Goal: Task Accomplishment & Management: Use online tool/utility

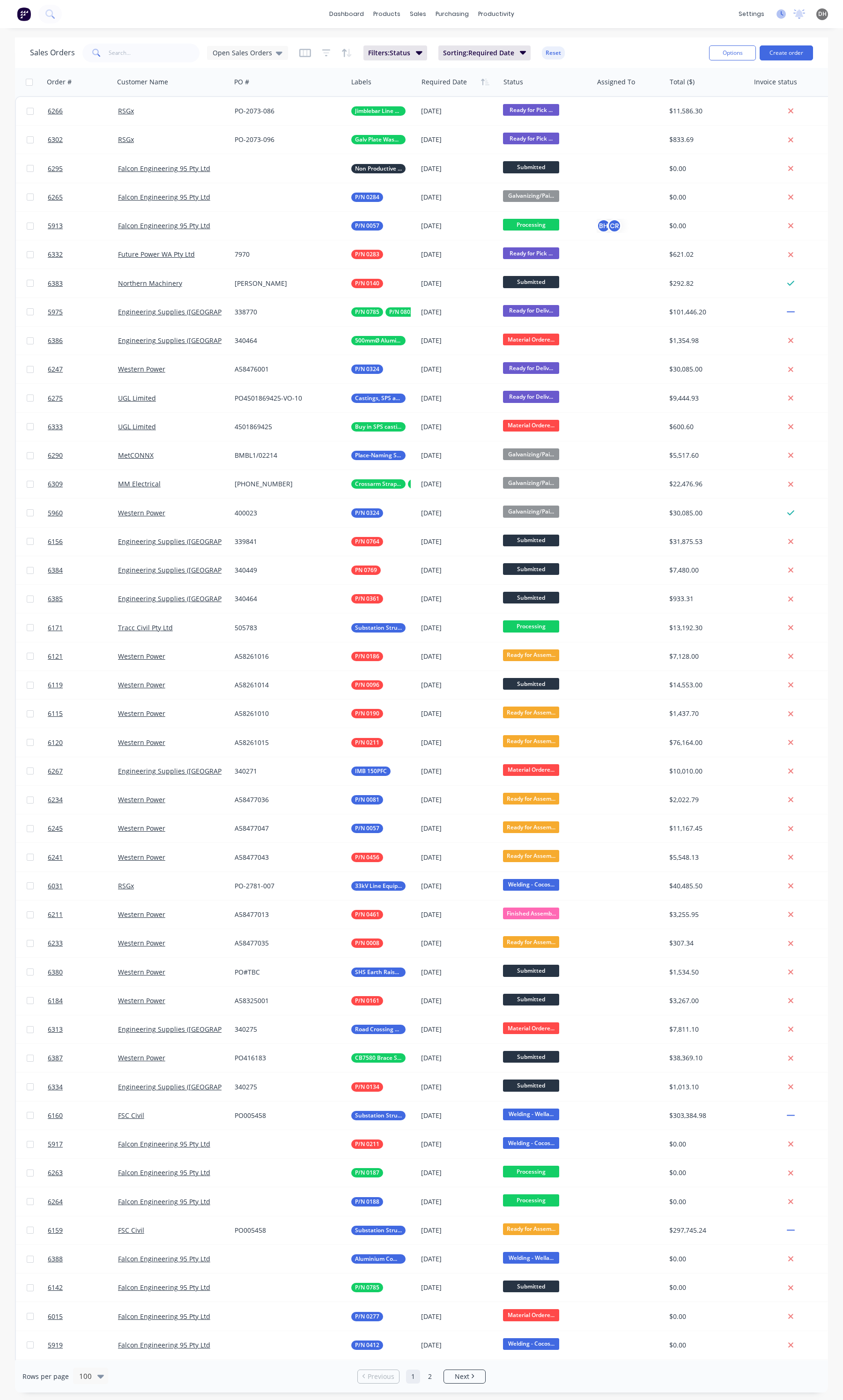
click at [777, 16] on icon at bounding box center [782, 14] width 9 height 9
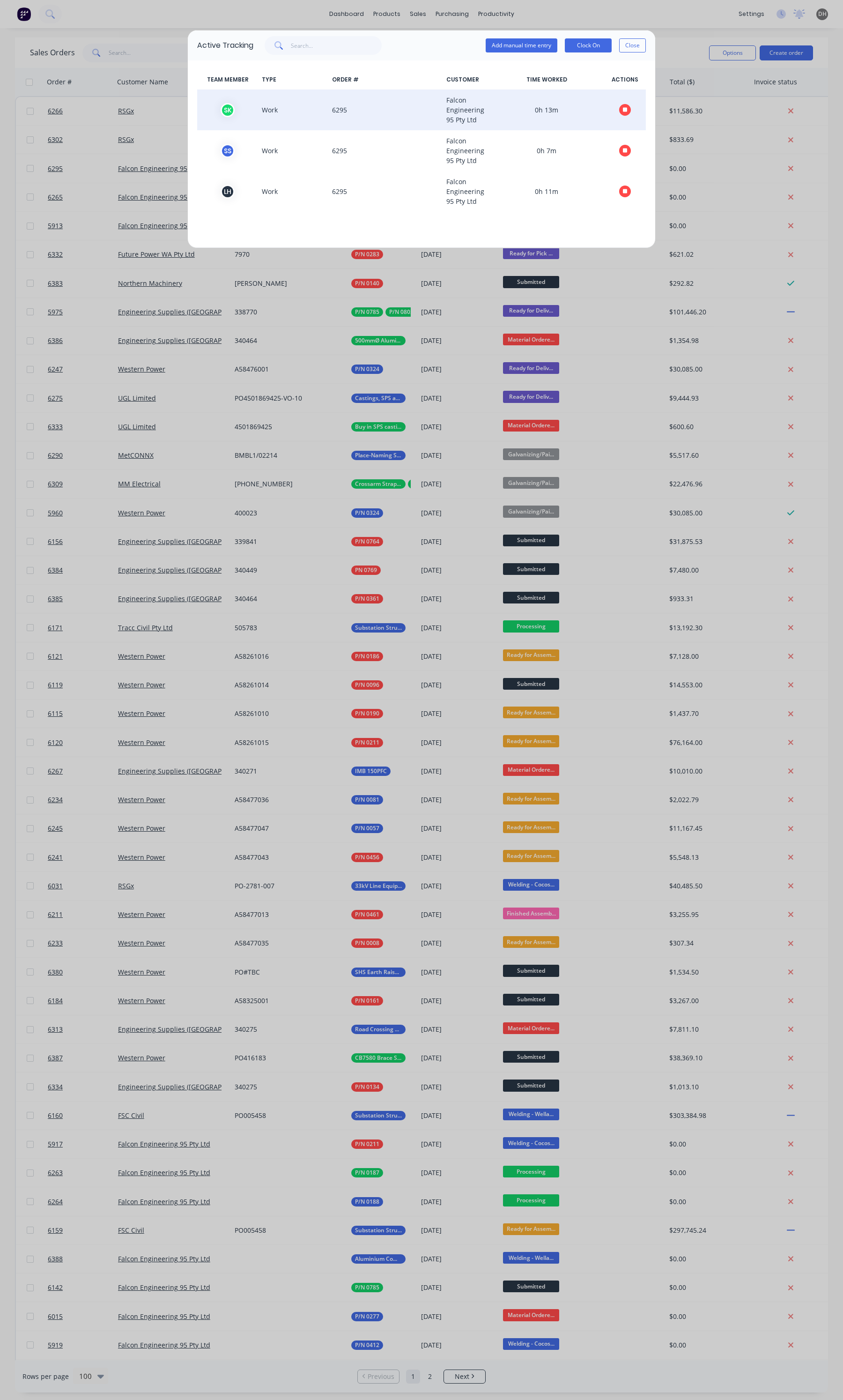
click at [626, 108] on icon "button" at bounding box center [625, 110] width 5 height 5
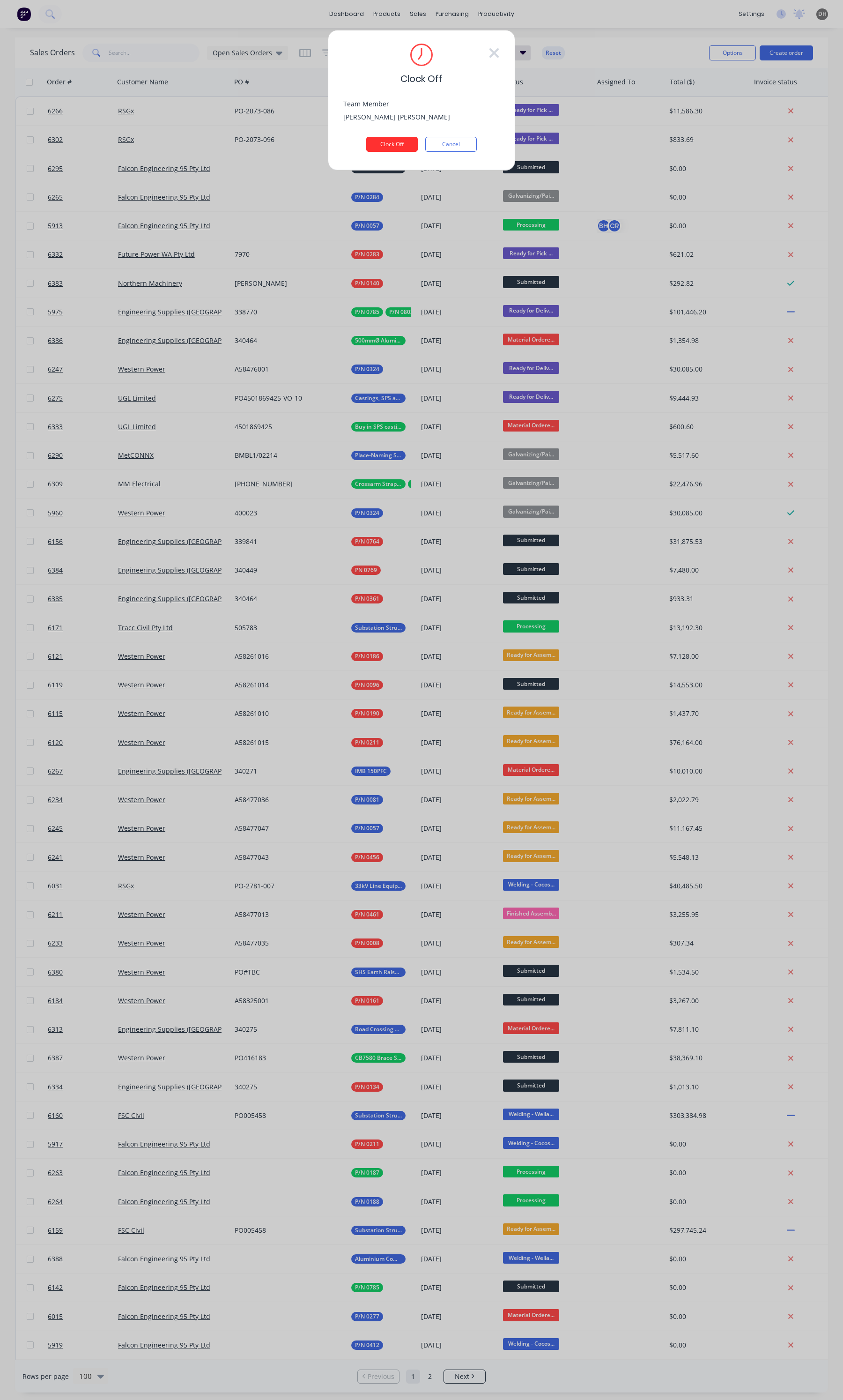
click at [380, 141] on button "Clock Off" at bounding box center [392, 144] width 51 height 15
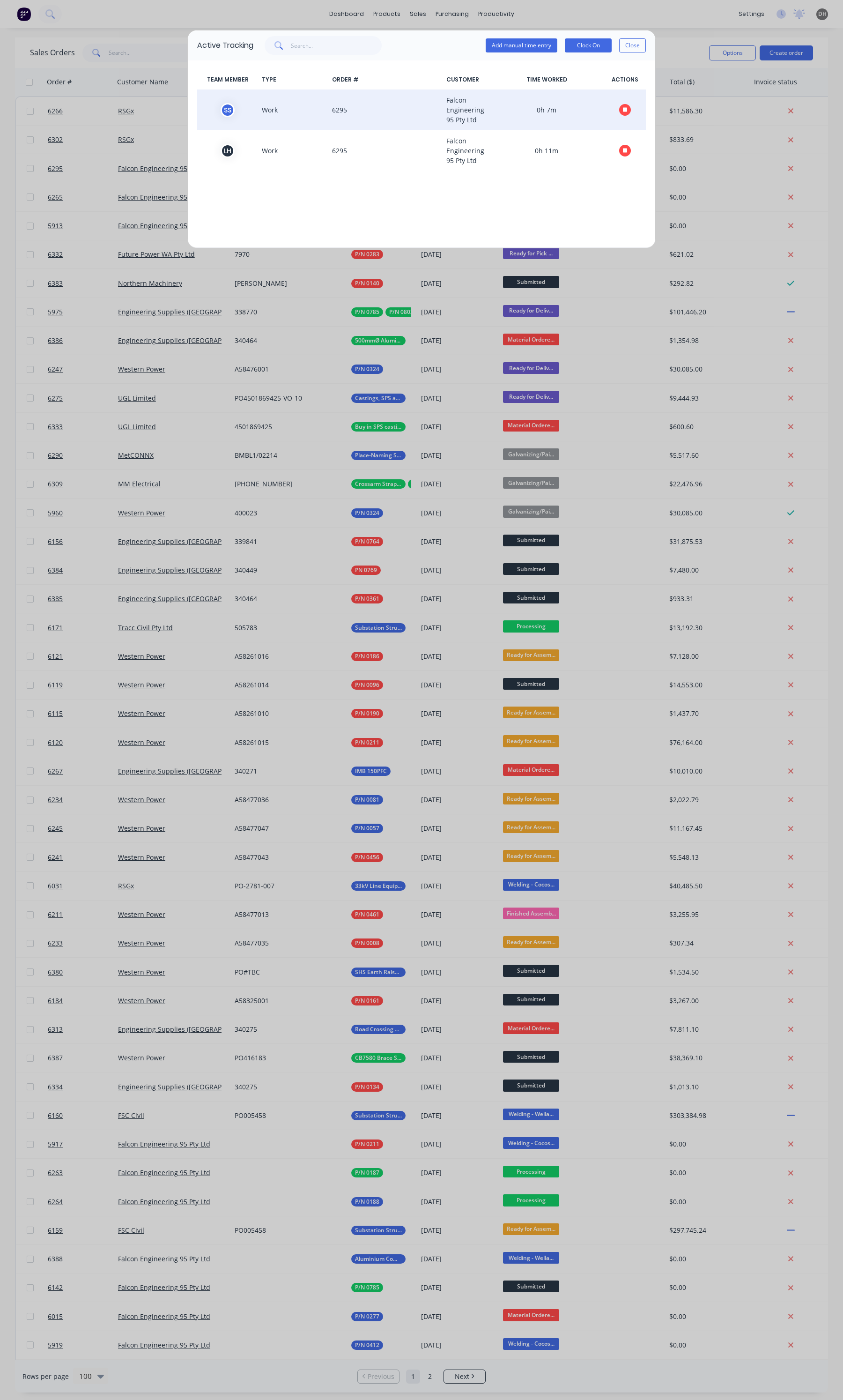
click at [626, 108] on icon "button" at bounding box center [625, 110] width 5 height 5
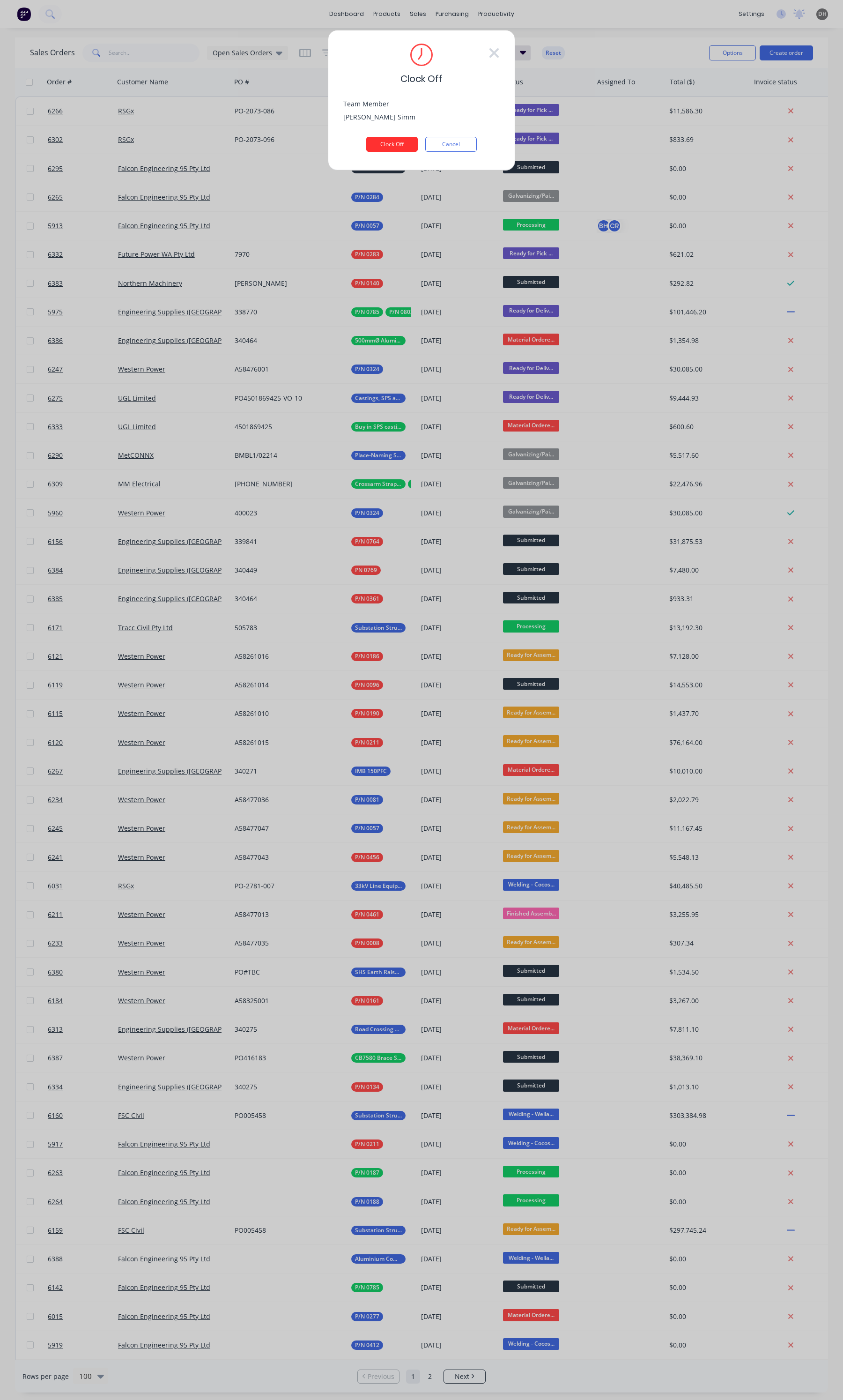
click at [391, 148] on button "Clock Off" at bounding box center [392, 144] width 51 height 15
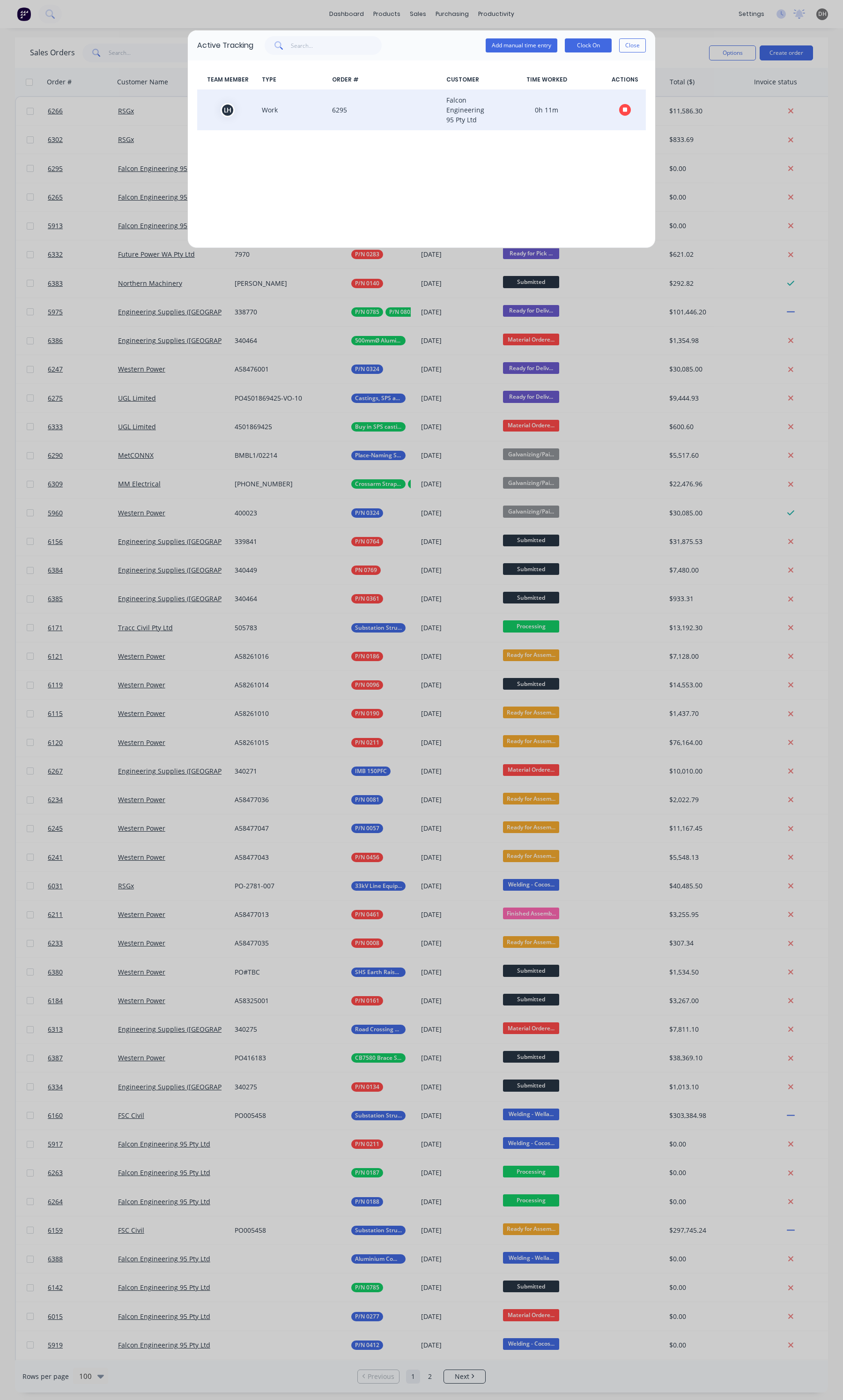
click at [619, 108] on button "button" at bounding box center [625, 110] width 12 height 12
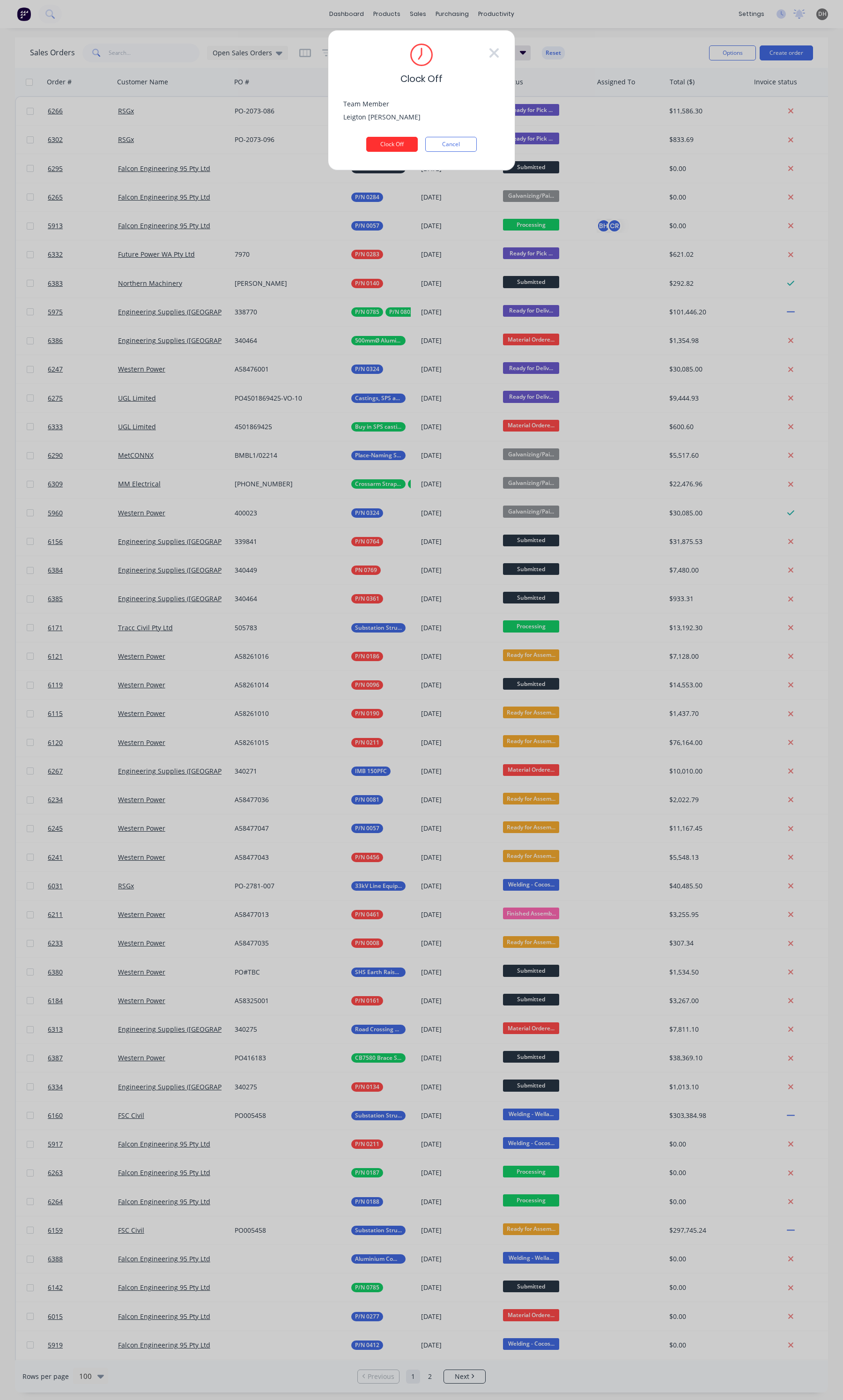
click at [382, 148] on button "Clock Off" at bounding box center [392, 144] width 51 height 15
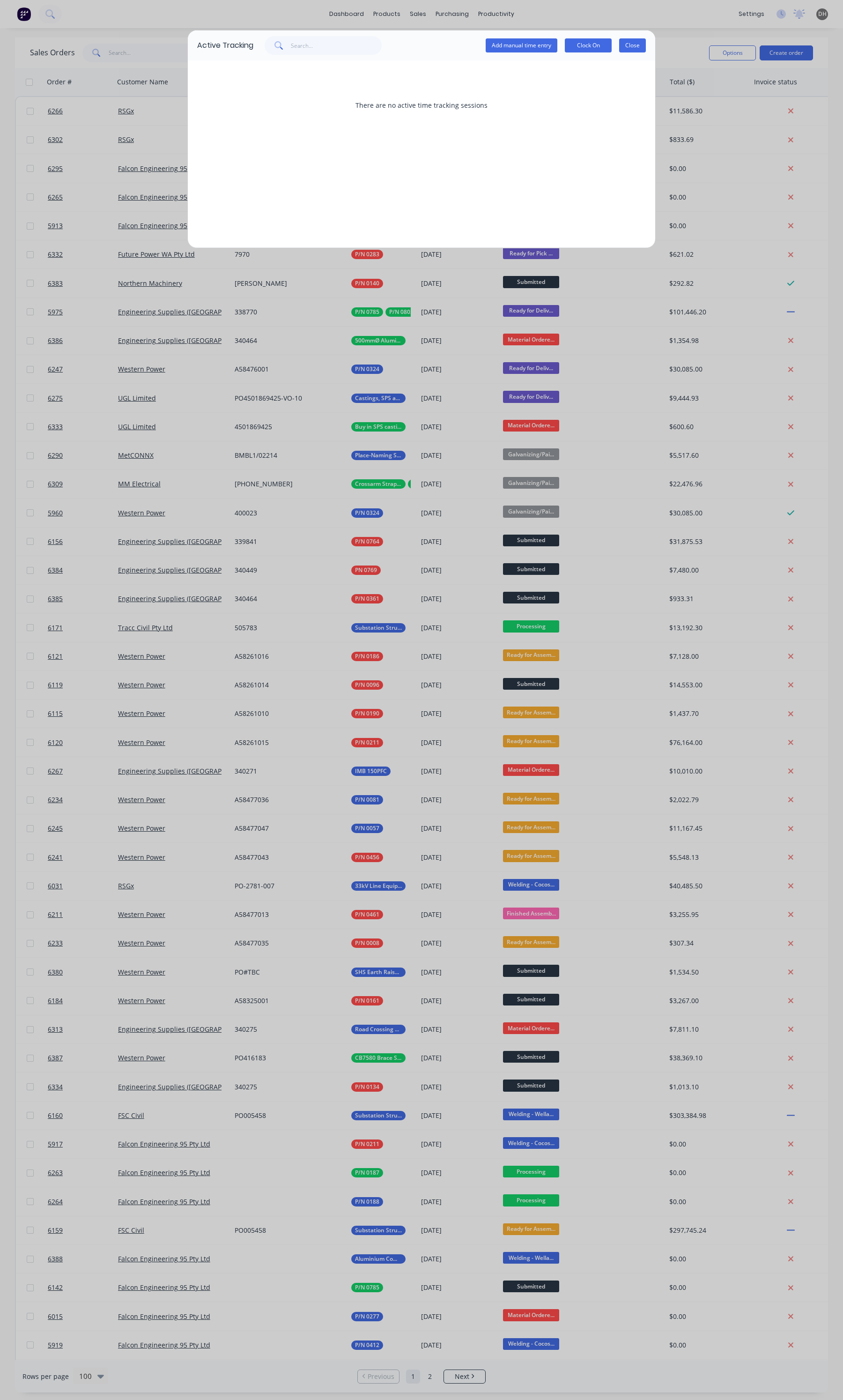
click at [639, 52] on button "Close" at bounding box center [632, 45] width 27 height 14
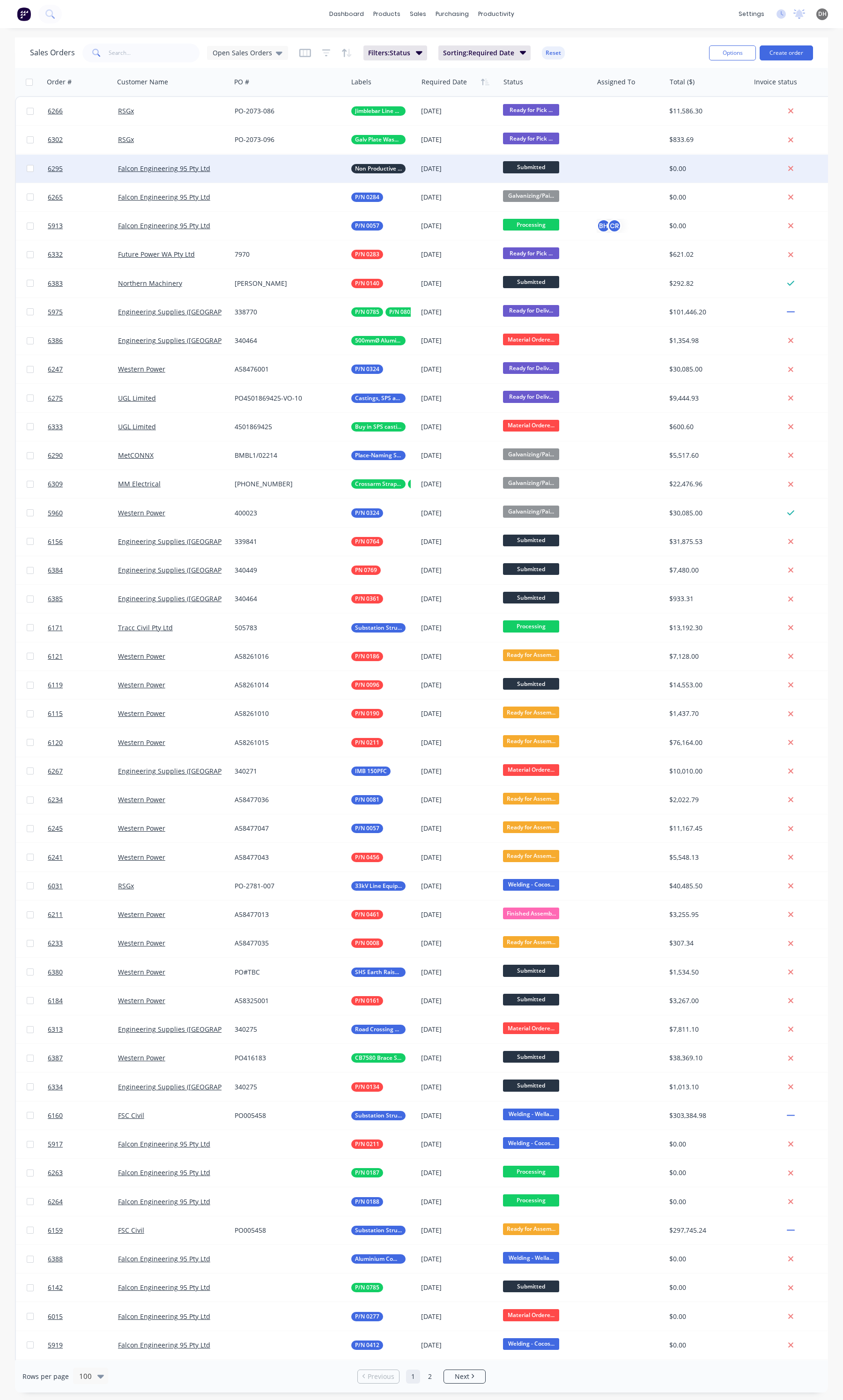
click at [277, 174] on div at bounding box center [289, 169] width 116 height 28
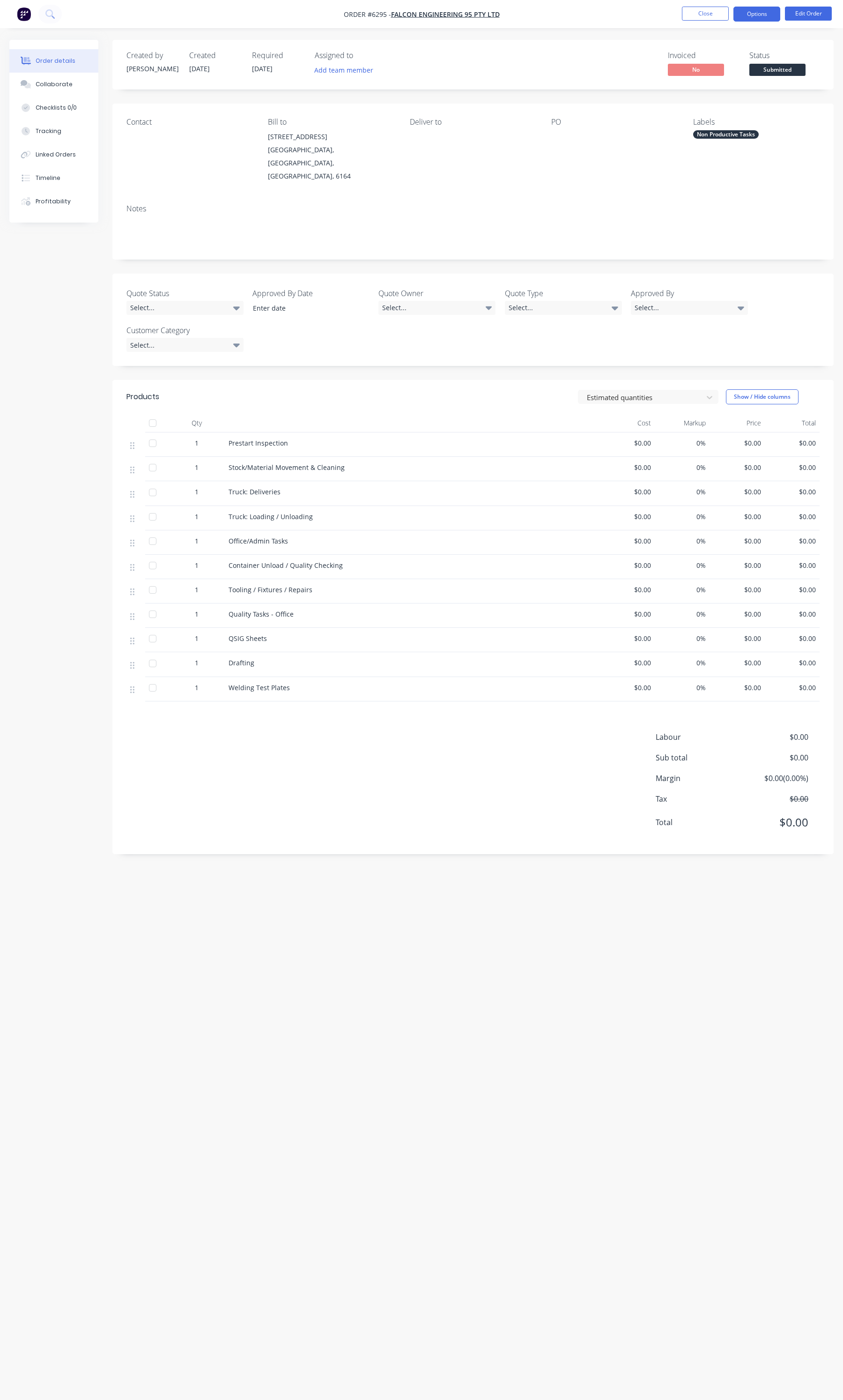
click at [761, 15] on button "Options" at bounding box center [757, 14] width 47 height 15
click at [704, 215] on div "Duplicate" at bounding box center [729, 211] width 86 height 14
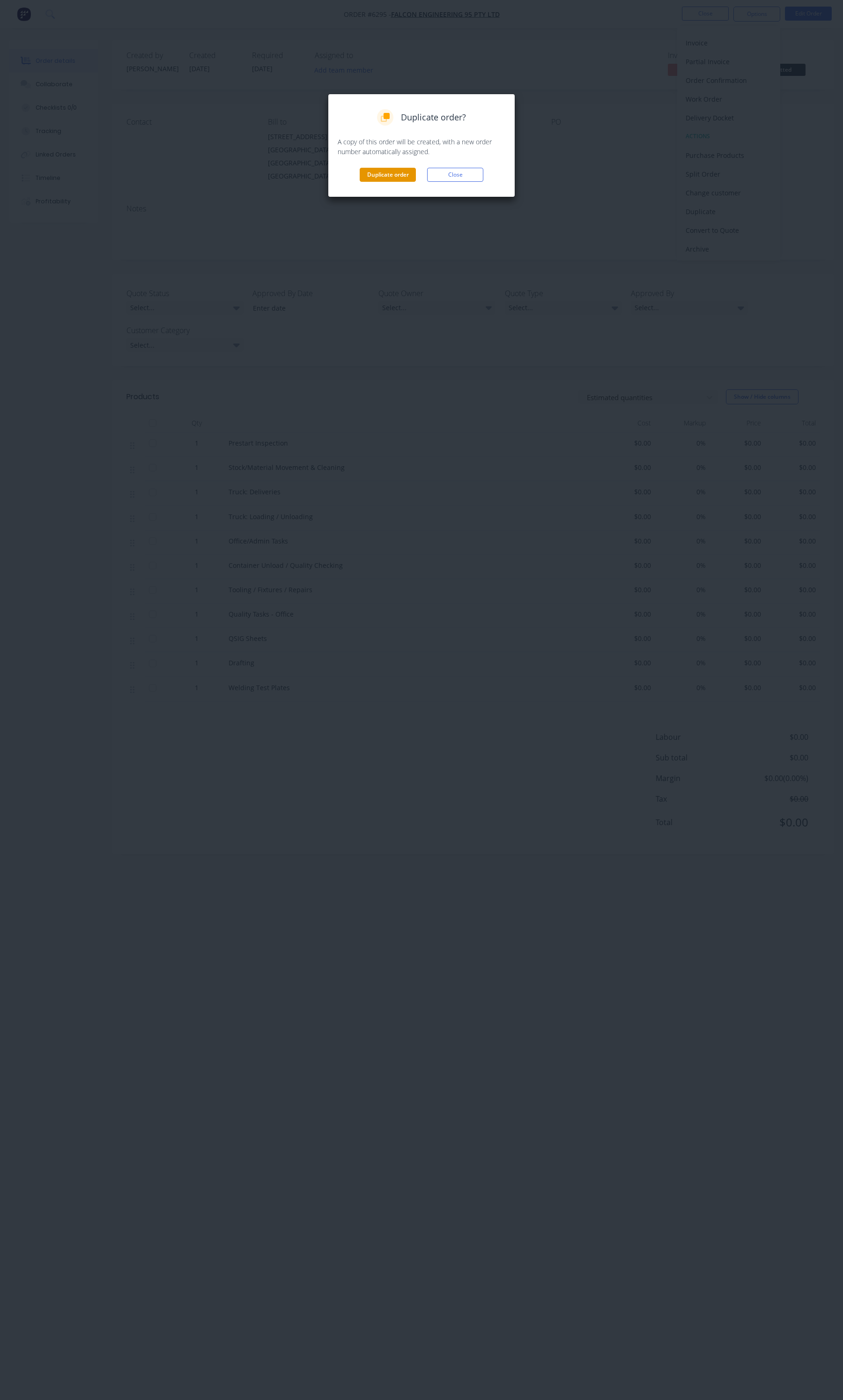
click at [403, 175] on button "Duplicate order" at bounding box center [388, 174] width 56 height 14
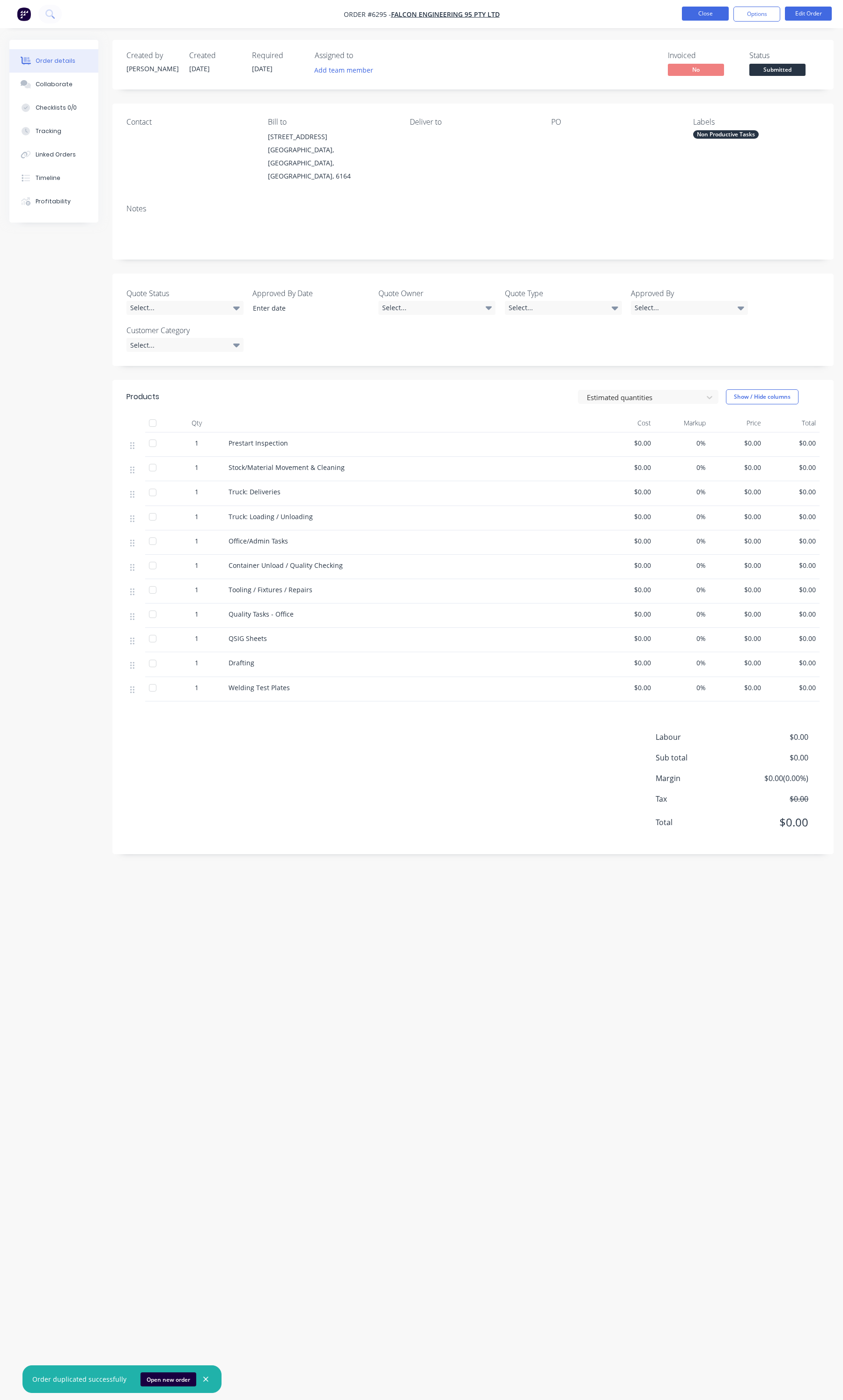
click at [725, 7] on button "Close" at bounding box center [705, 13] width 47 height 14
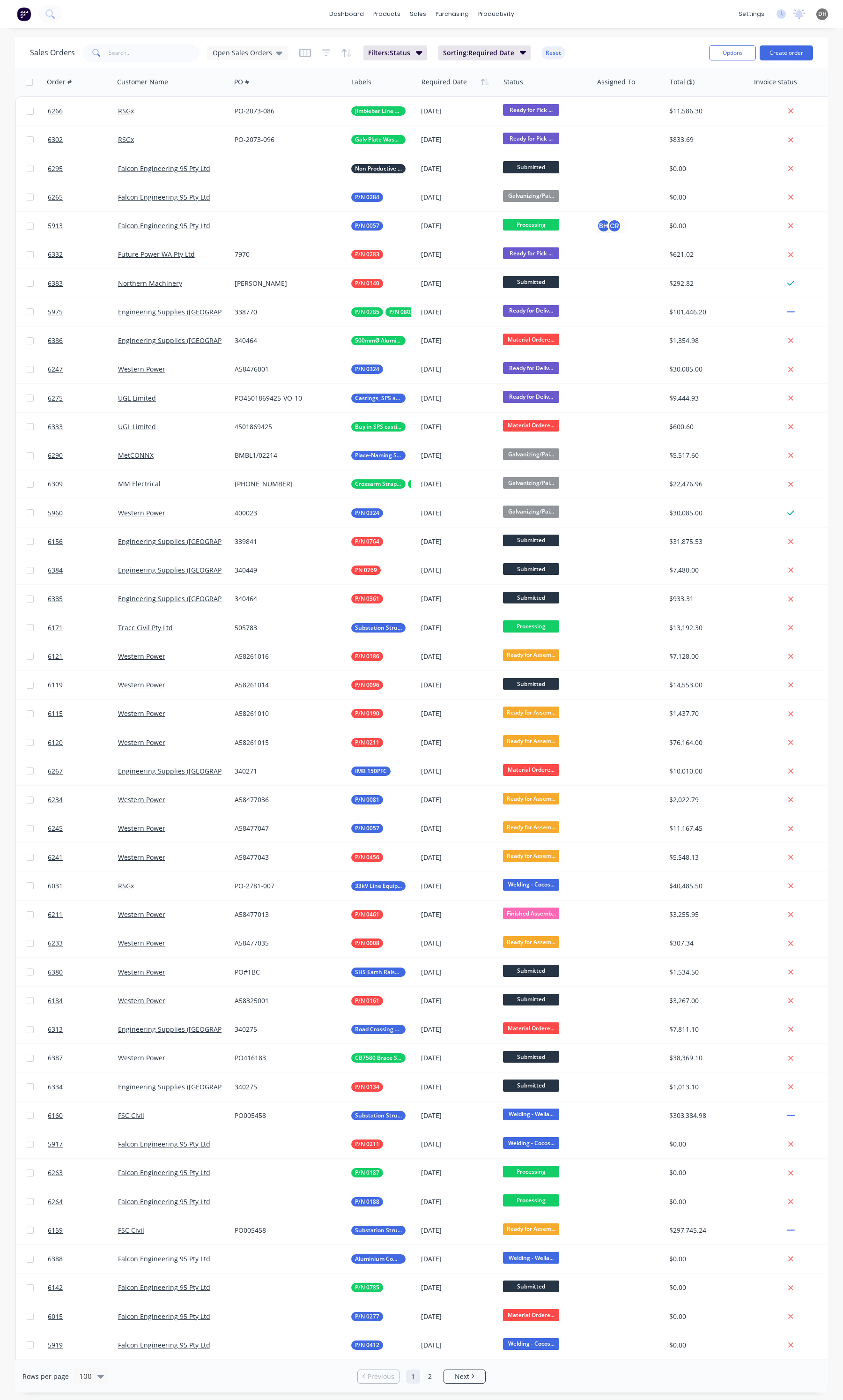
click at [251, 60] on div "Sales Orders Open Sales Orders" at bounding box center [159, 53] width 258 height 18
click at [252, 54] on span "Open Sales Orders" at bounding box center [242, 52] width 60 height 10
click at [231, 132] on button "None" at bounding box center [264, 133] width 107 height 11
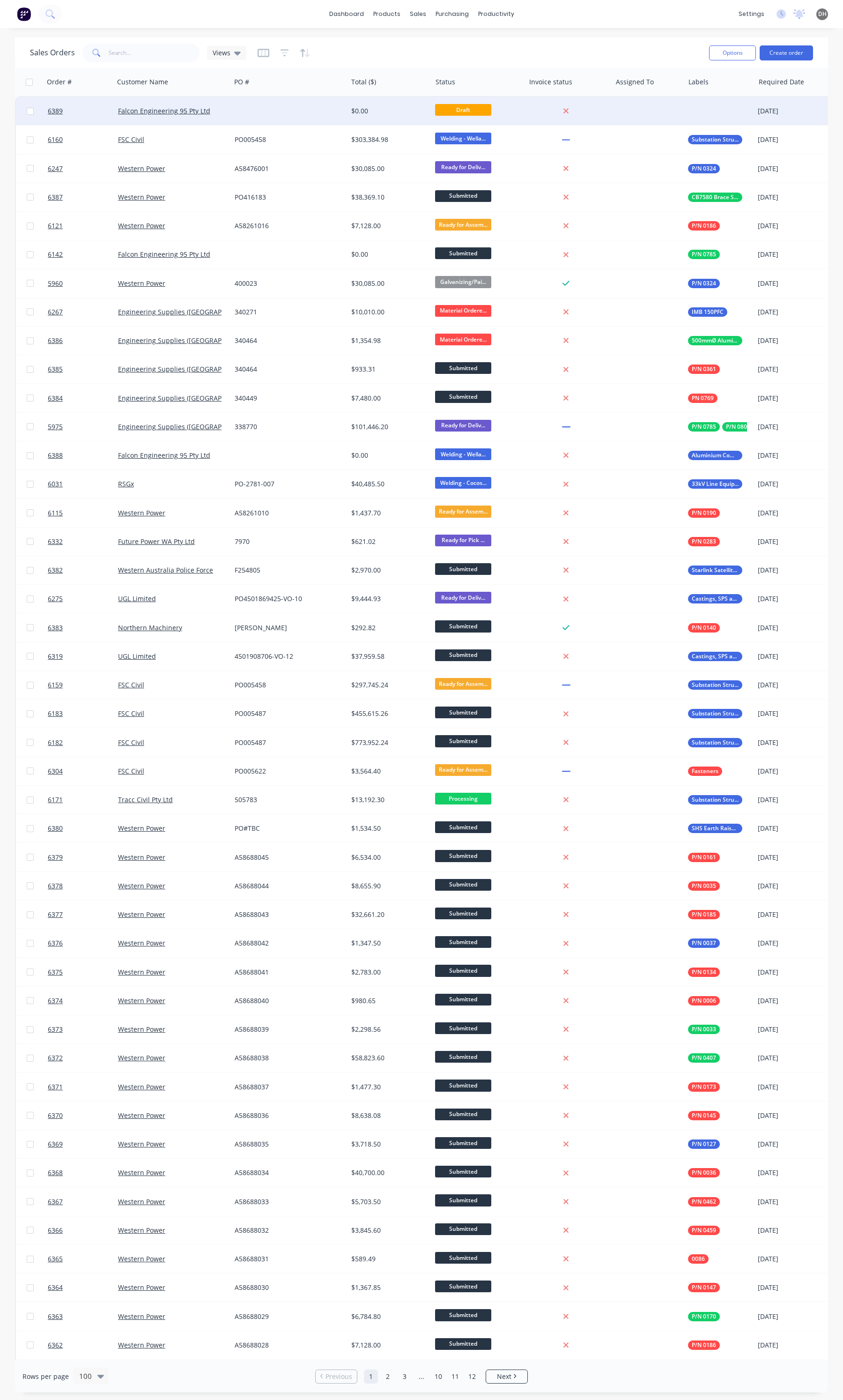
click at [308, 117] on div at bounding box center [289, 111] width 116 height 28
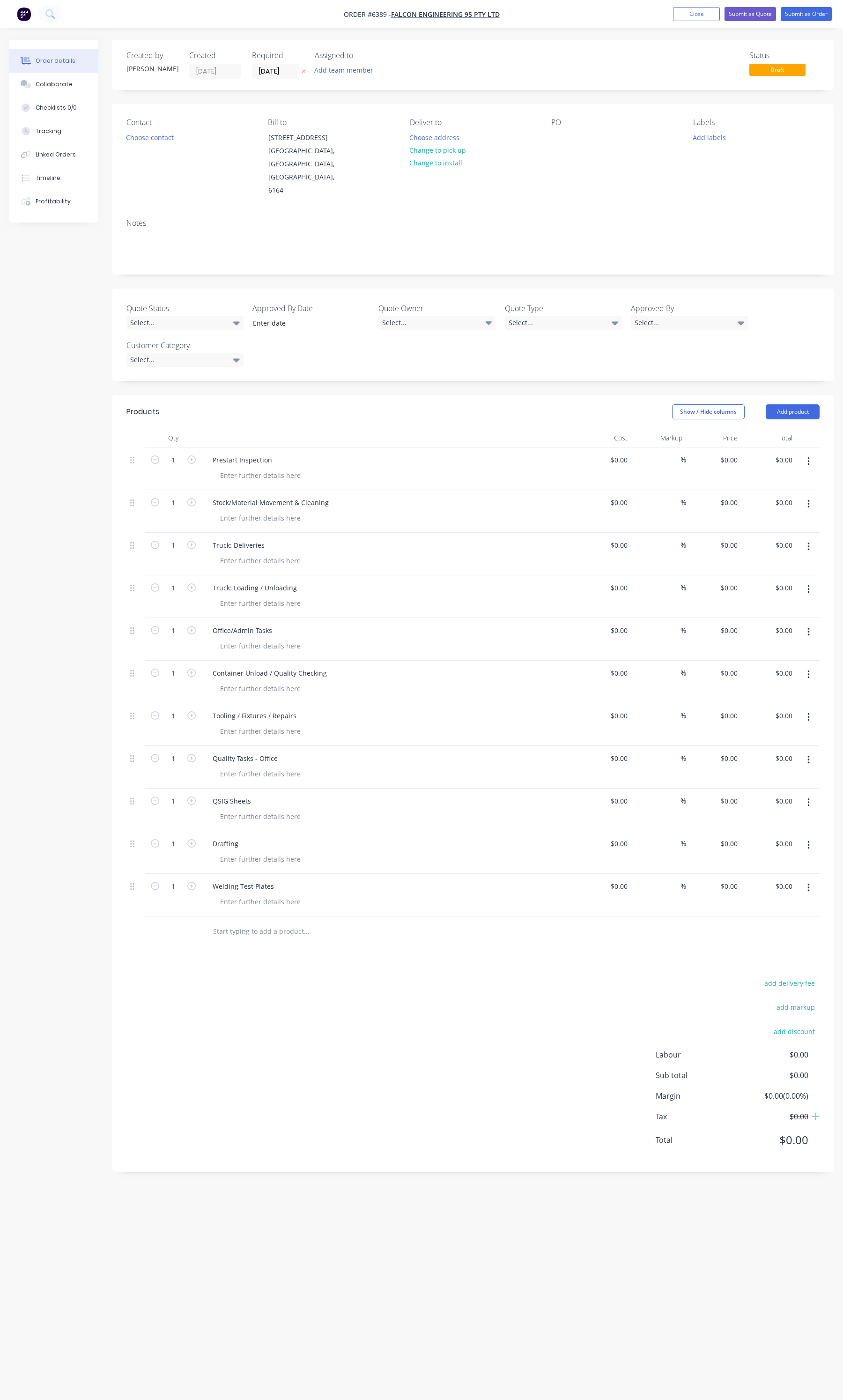
click at [276, 77] on label "[DATE]" at bounding box center [275, 71] width 47 height 15
click at [276, 77] on input "[DATE]" at bounding box center [276, 71] width 46 height 14
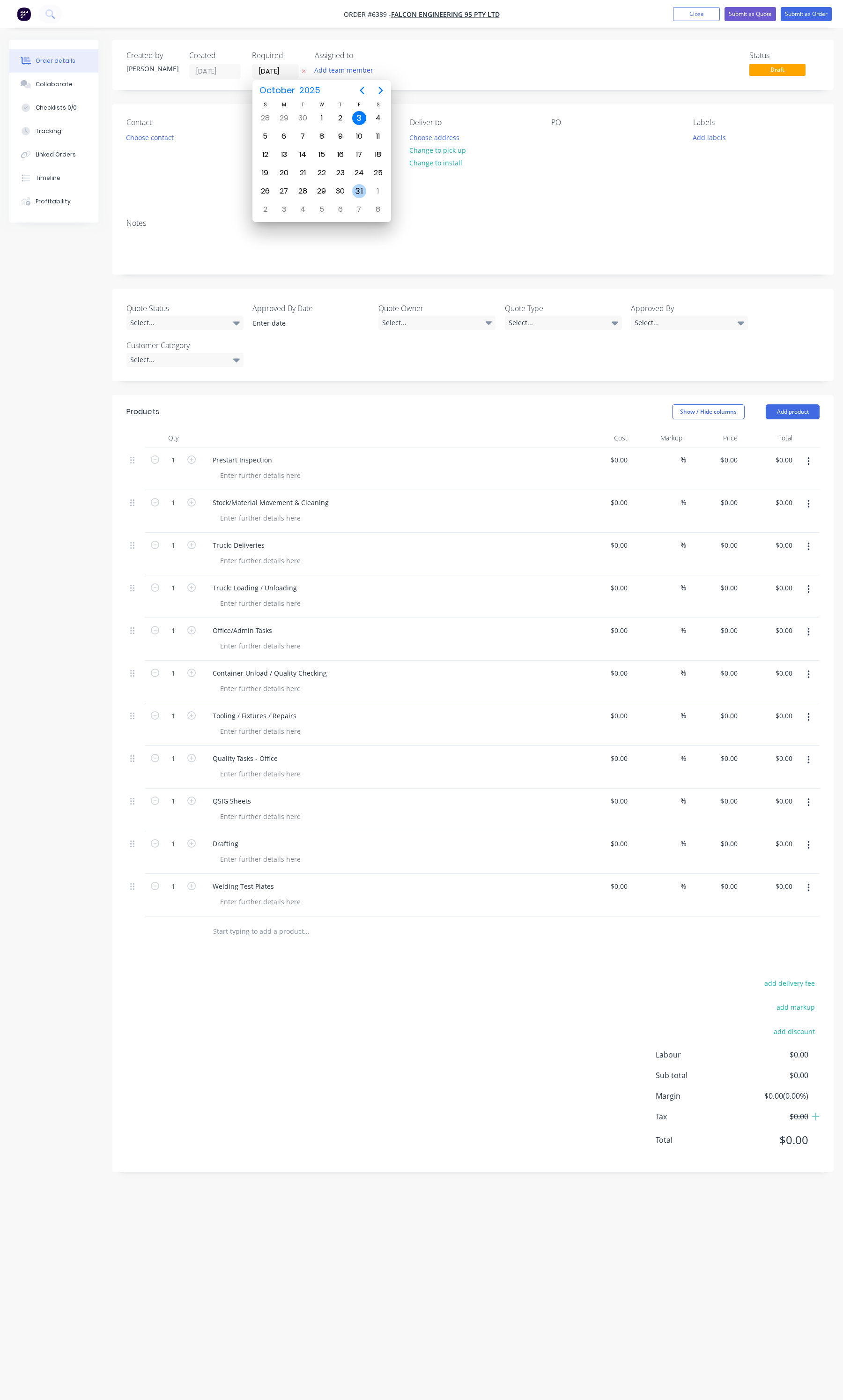
click at [350, 192] on div "31" at bounding box center [359, 191] width 18 height 17
type input "[DATE]"
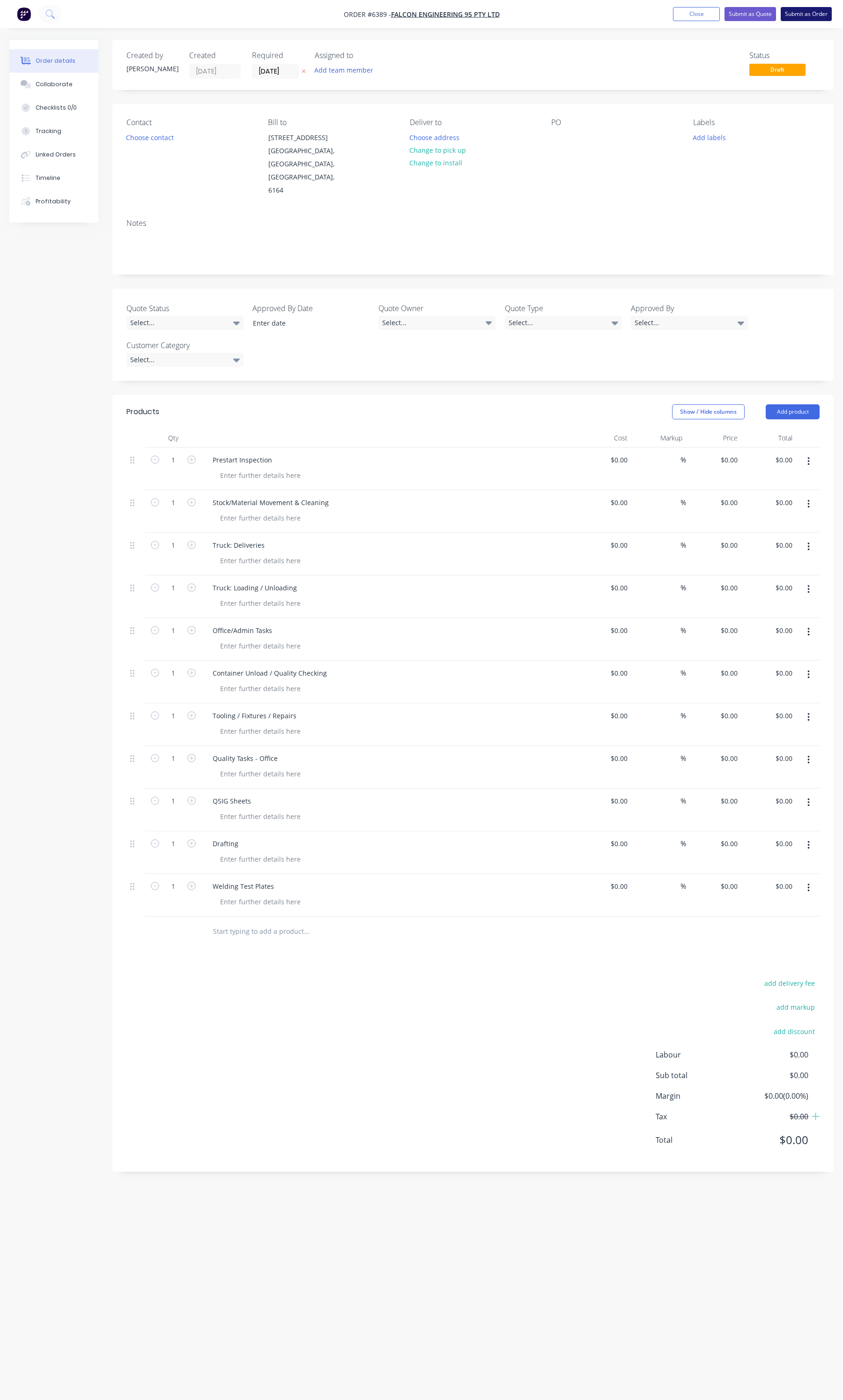
click at [786, 15] on button "Submit as Order" at bounding box center [806, 14] width 51 height 14
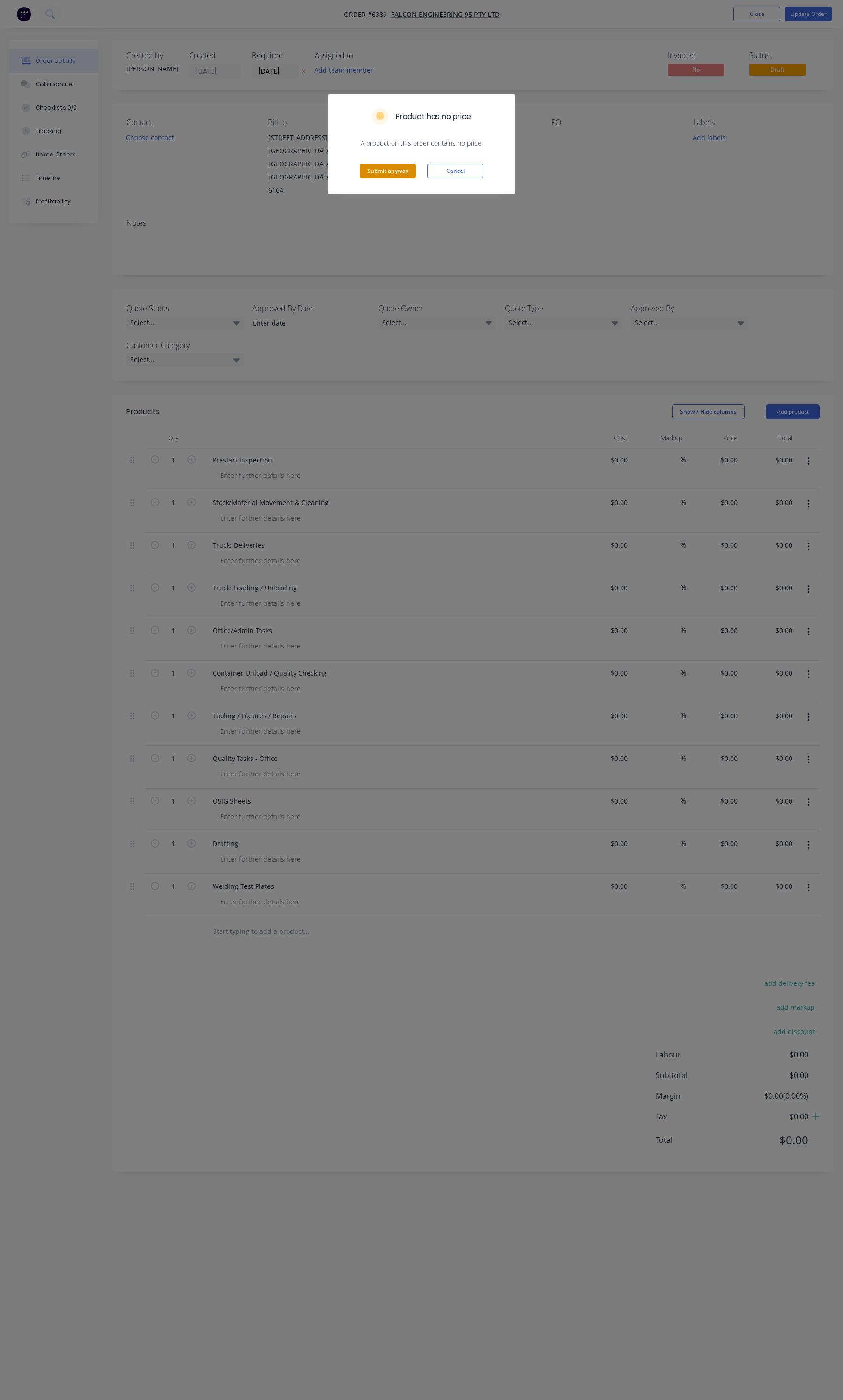
click at [388, 174] on button "Submit anyway" at bounding box center [388, 170] width 56 height 14
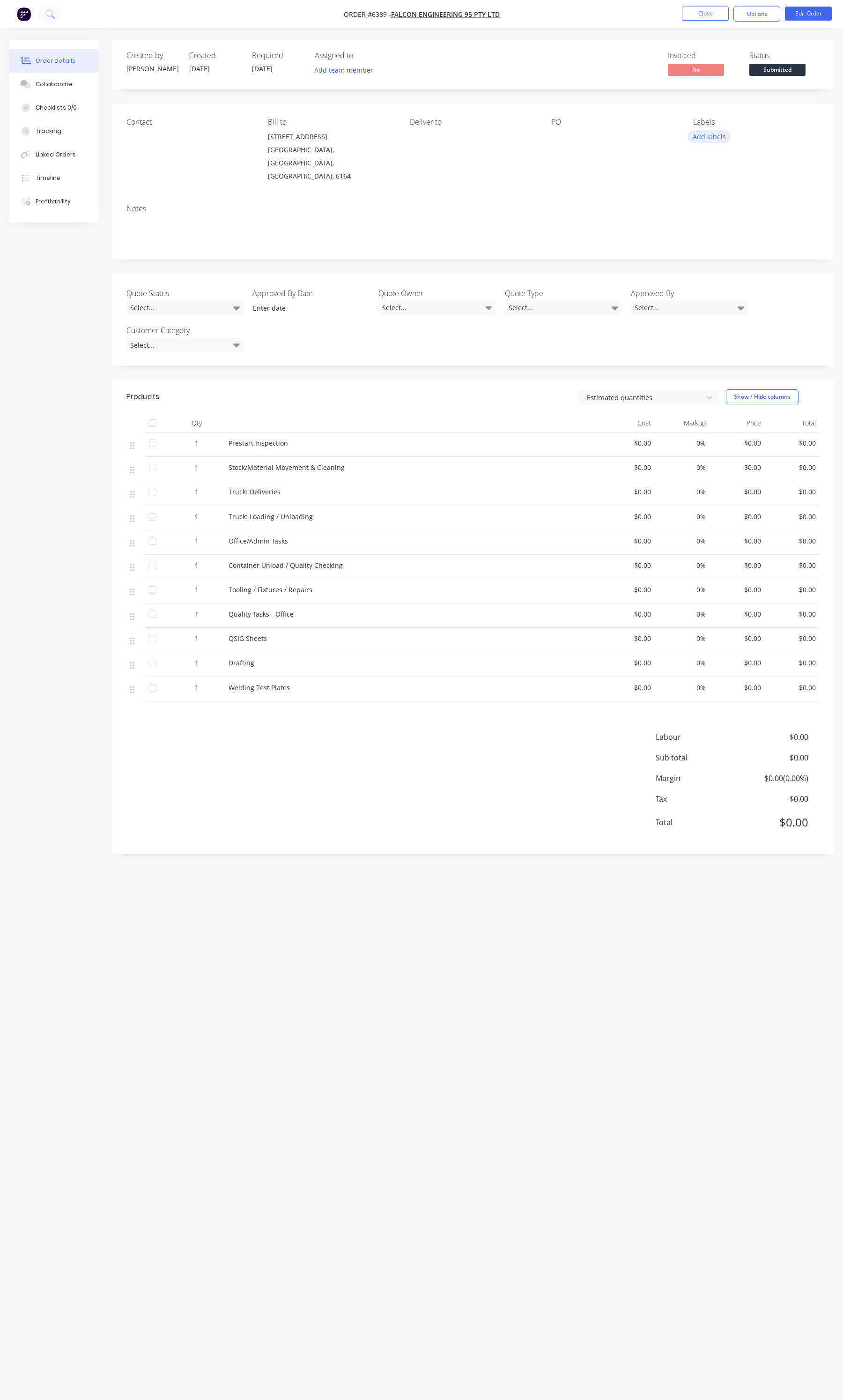
click at [697, 132] on button "Add labels" at bounding box center [709, 137] width 43 height 13
click at [722, 170] on input "text" at bounding box center [771, 164] width 98 height 18
type input "non"
click at [709, 218] on div at bounding box center [710, 221] width 18 height 18
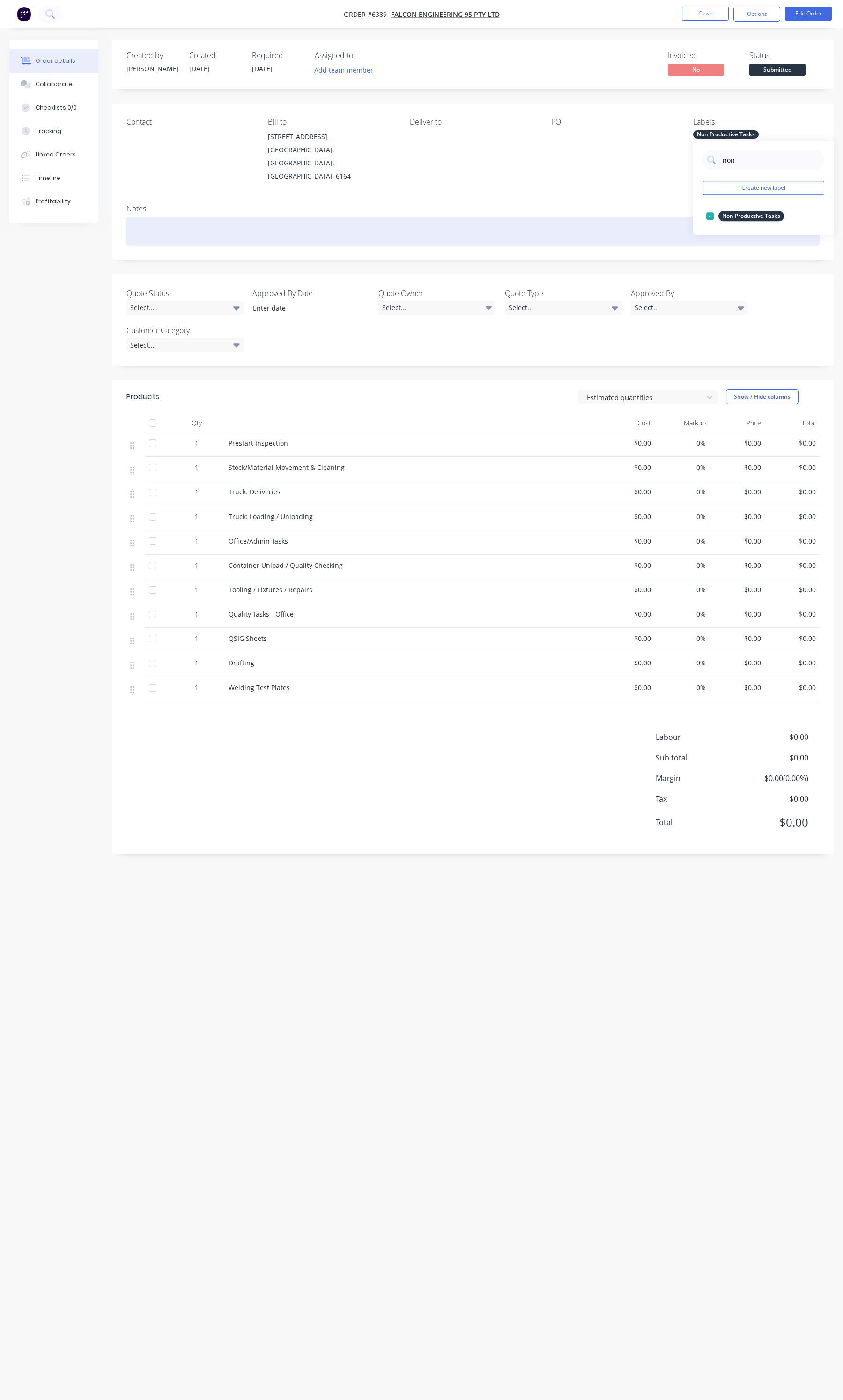
click at [594, 217] on div at bounding box center [473, 231] width 694 height 28
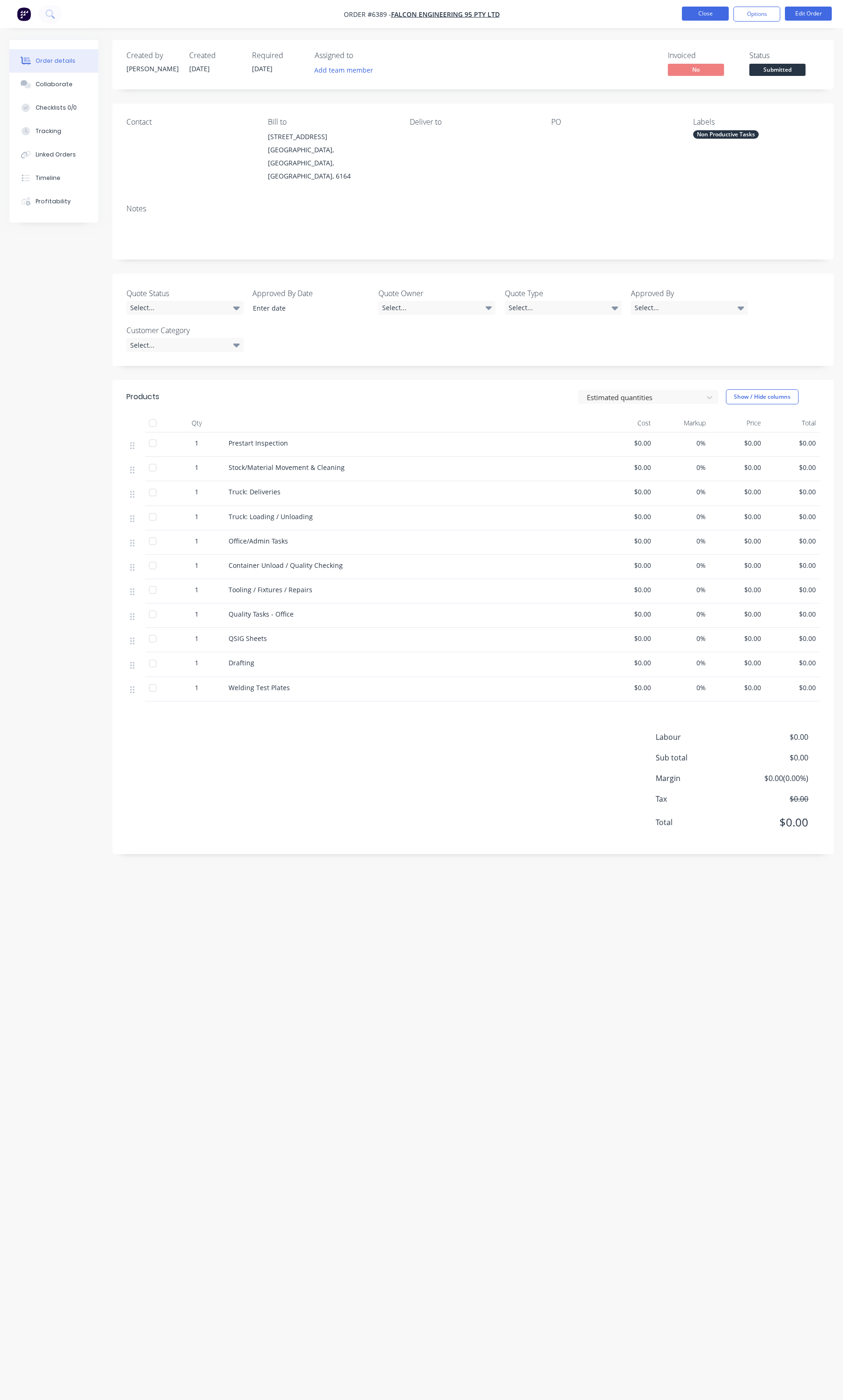
click at [699, 9] on button "Close" at bounding box center [705, 13] width 47 height 14
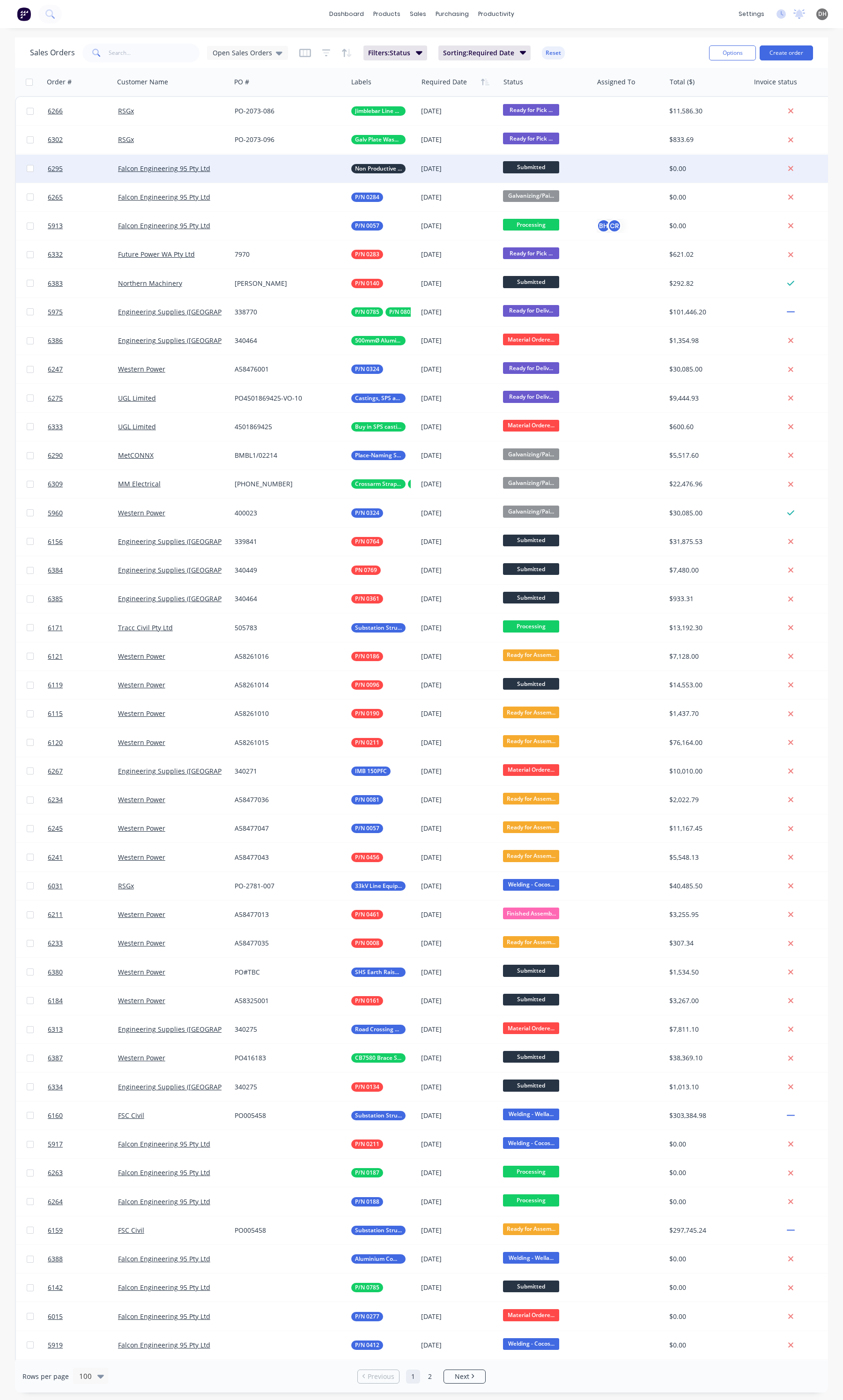
click at [267, 168] on div at bounding box center [289, 169] width 116 height 28
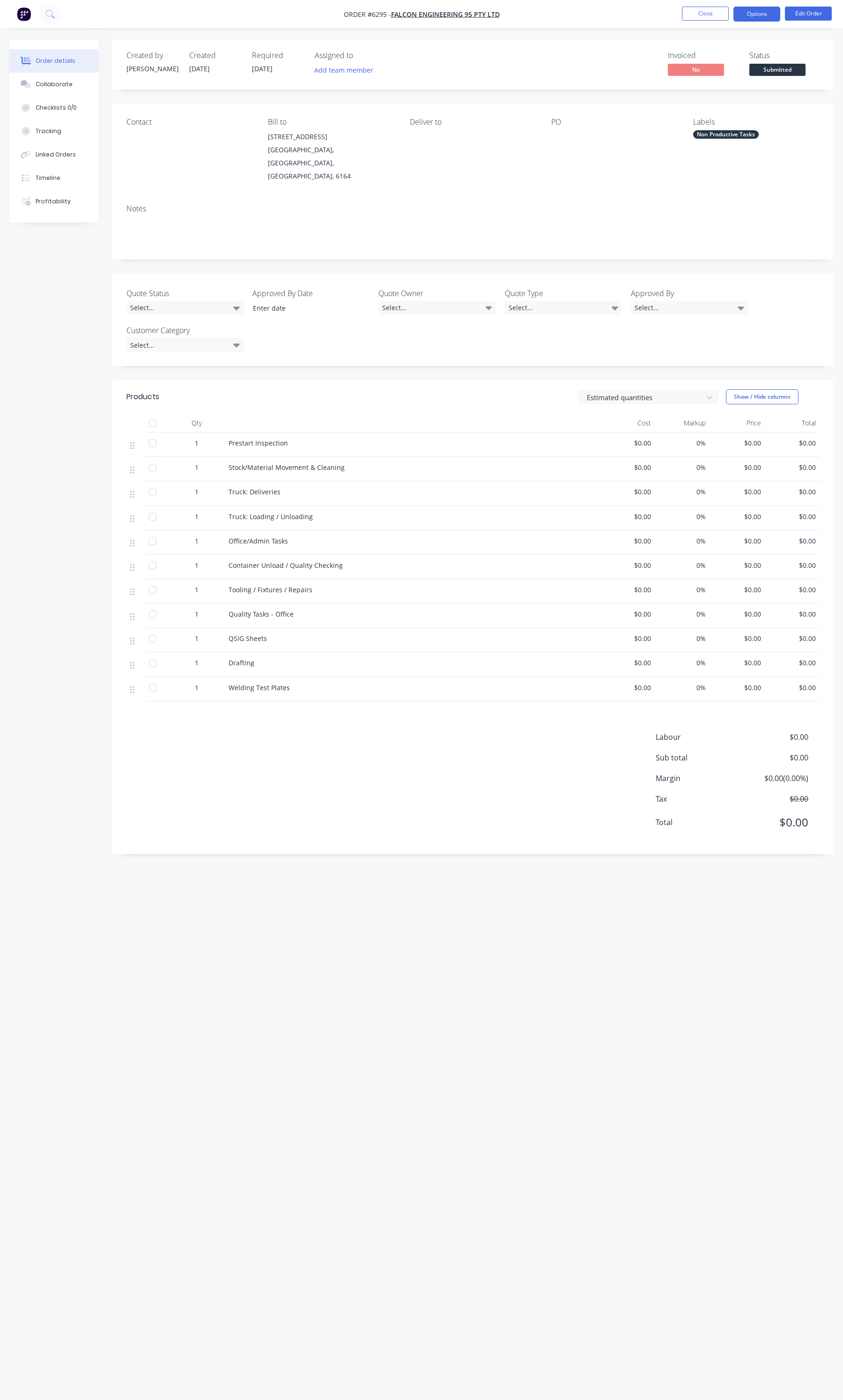
click at [757, 19] on button "Options" at bounding box center [757, 14] width 47 height 15
click at [580, 148] on div "PO" at bounding box center [615, 149] width 126 height 65
click at [779, 72] on span "Submitted" at bounding box center [777, 70] width 56 height 12
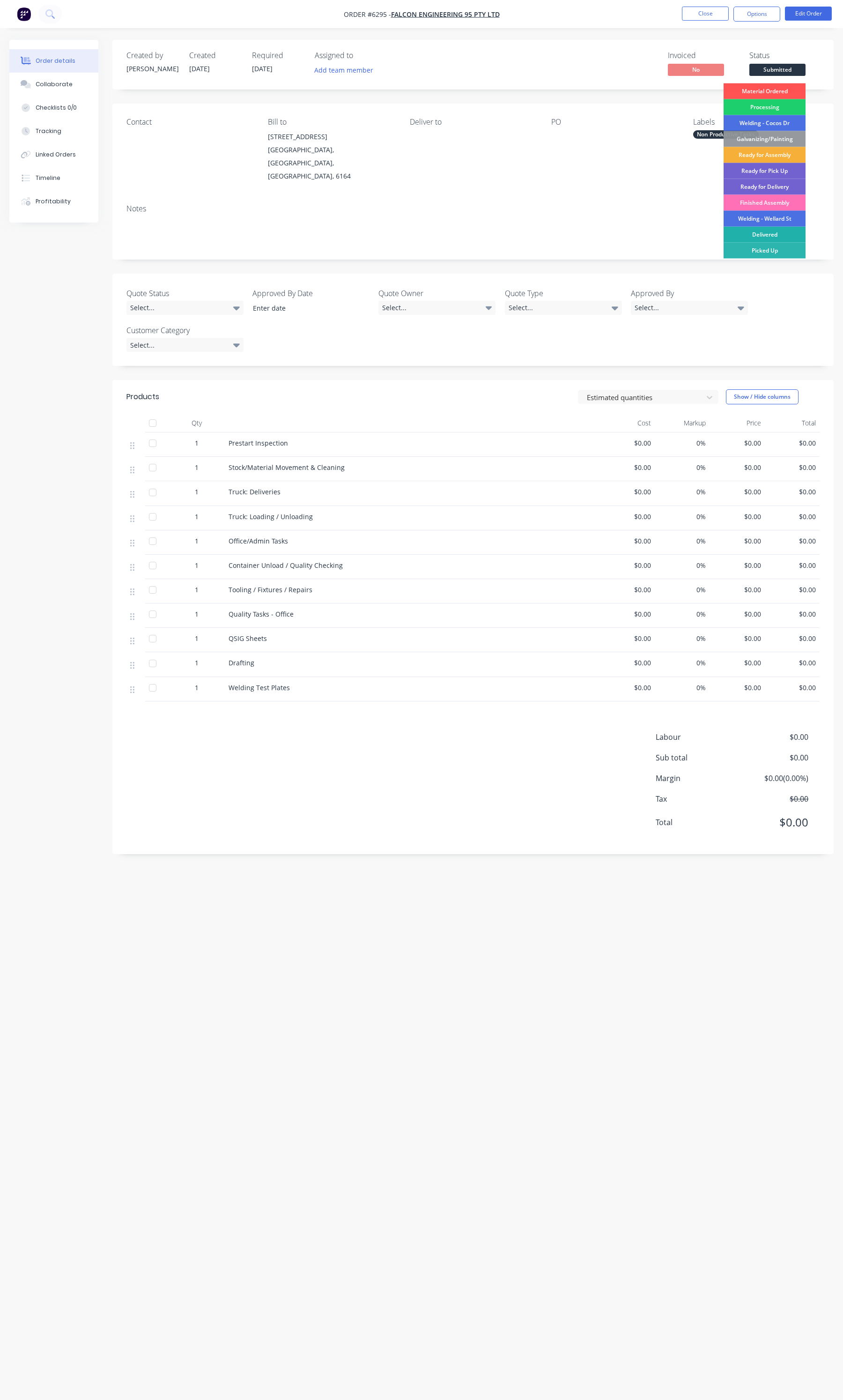
click at [759, 231] on div "Delivered" at bounding box center [764, 234] width 82 height 16
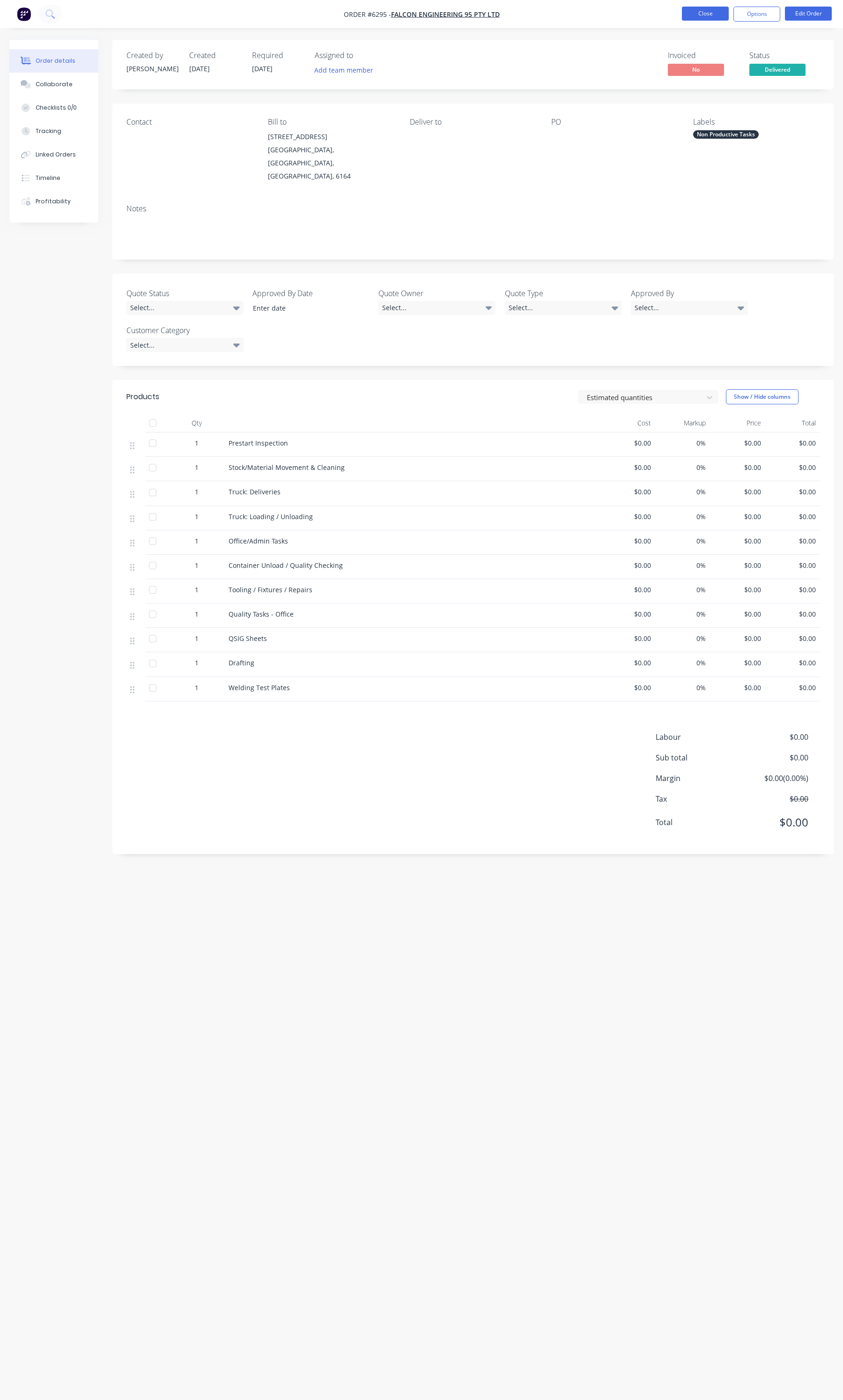
click at [694, 16] on button "Close" at bounding box center [705, 13] width 47 height 14
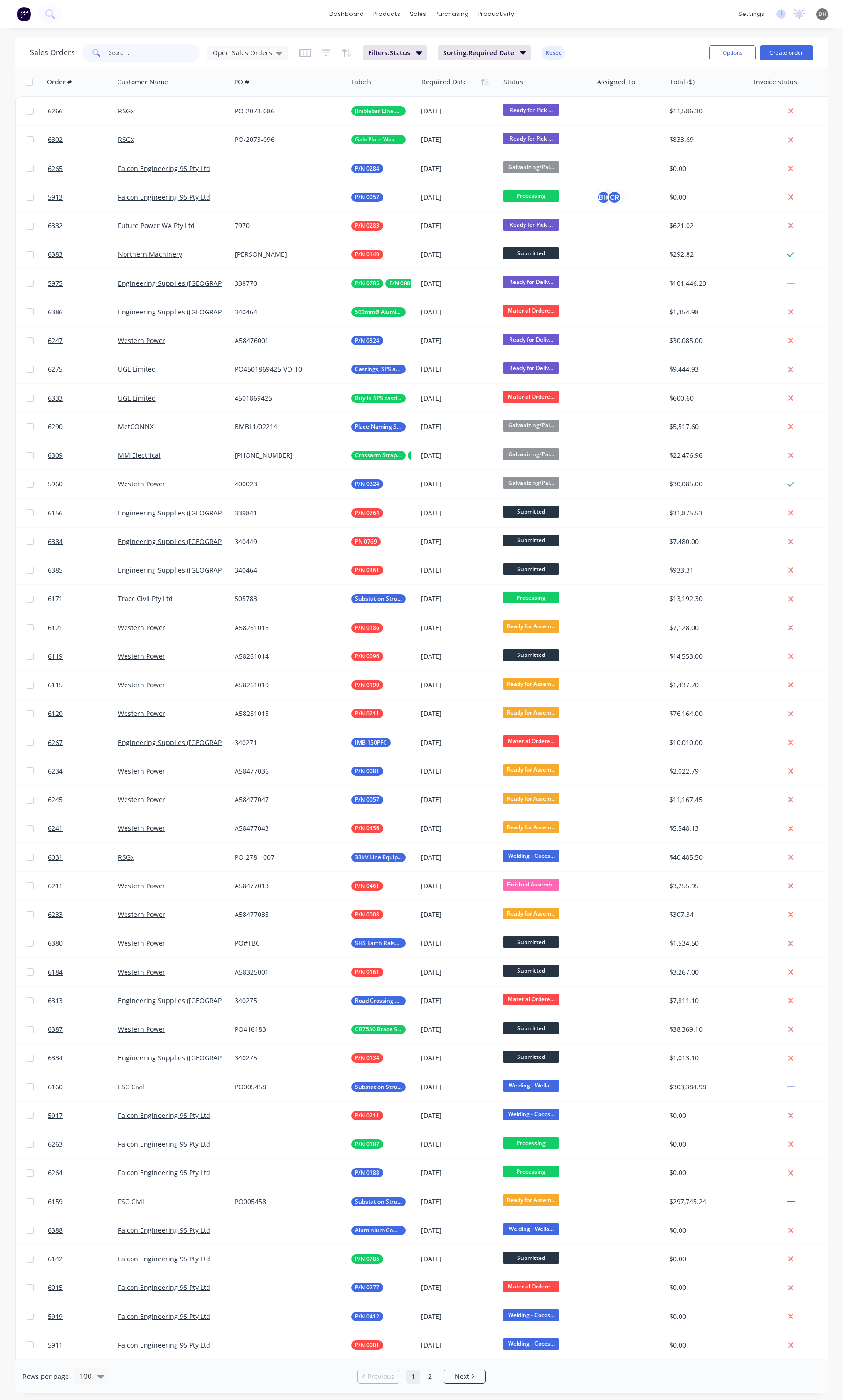
click at [163, 49] on input "text" at bounding box center [155, 53] width 92 height 18
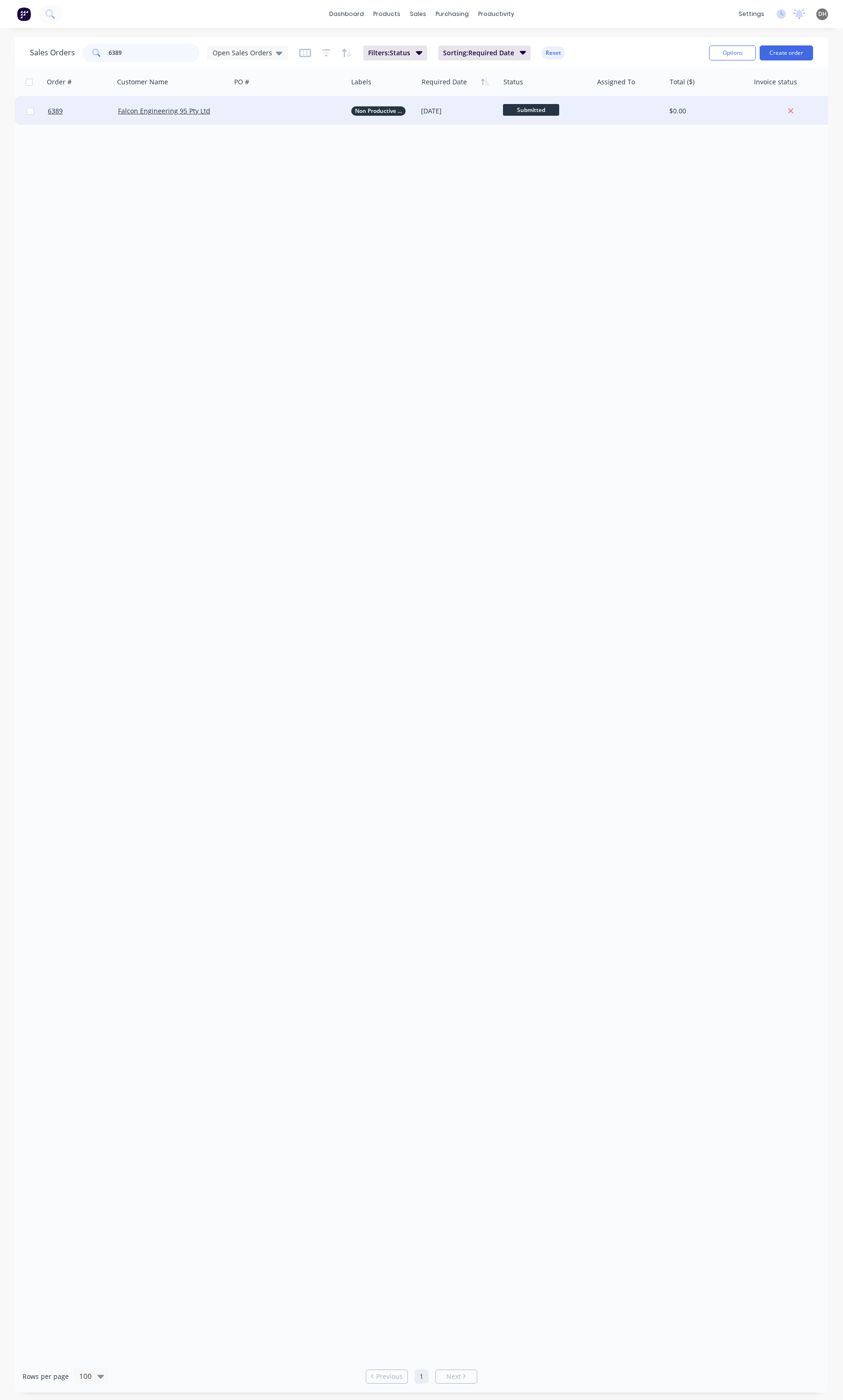
type input "6389"
click at [245, 115] on div at bounding box center [289, 111] width 116 height 28
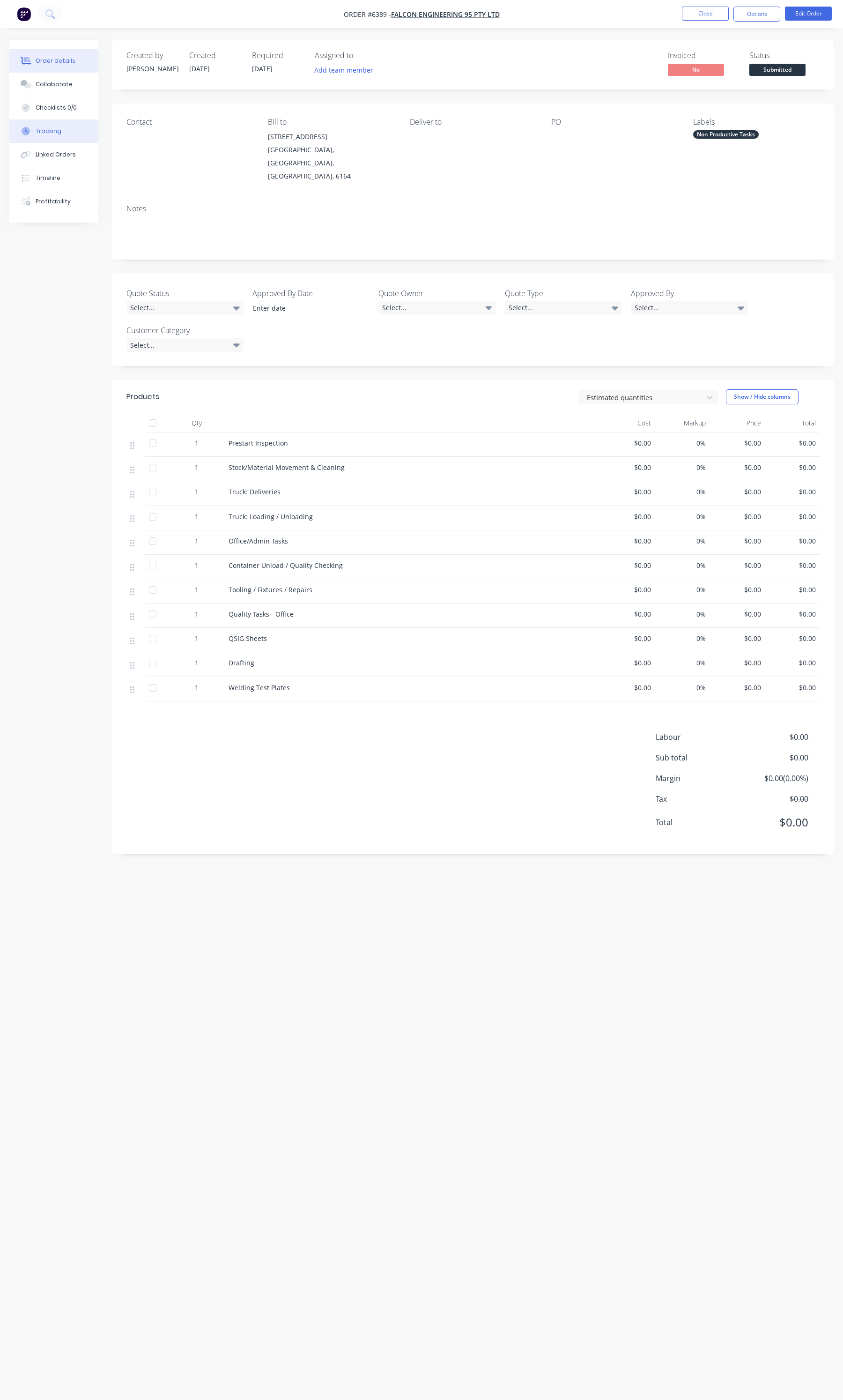
click at [64, 138] on button "Tracking" at bounding box center [53, 131] width 89 height 24
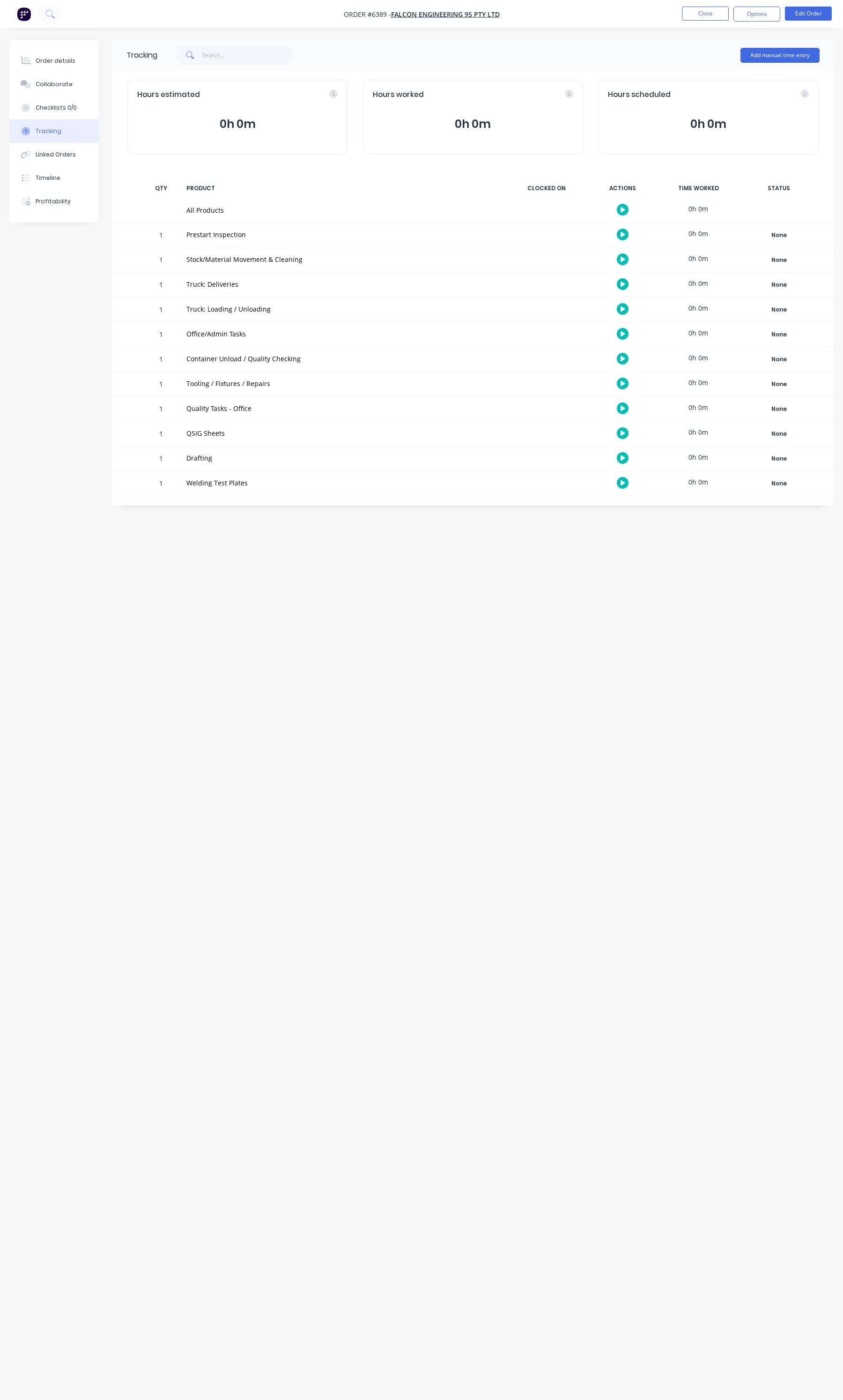
click at [623, 235] on icon "button" at bounding box center [622, 235] width 5 height 5
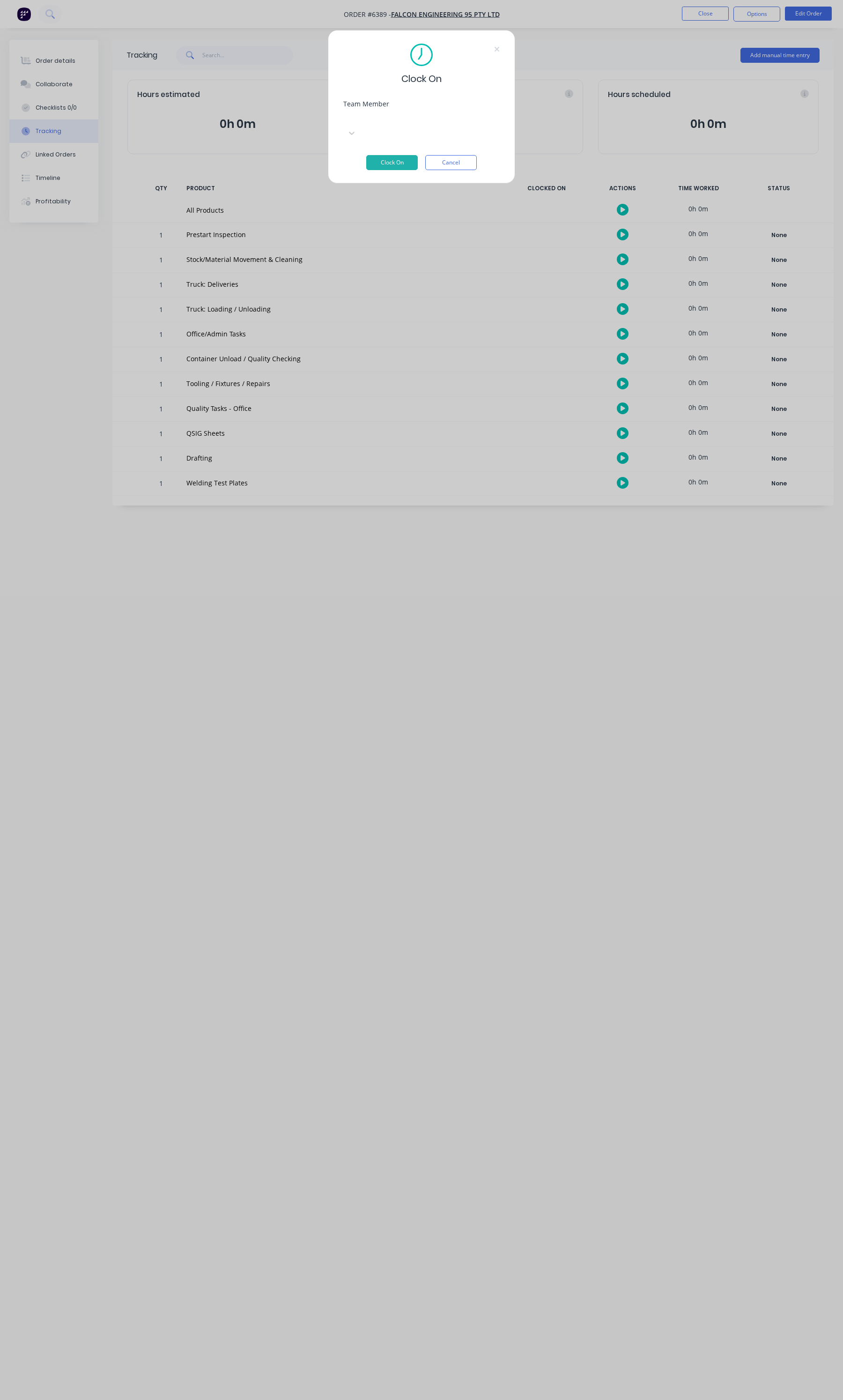
click at [349, 117] on div "Select..." at bounding box center [413, 118] width 140 height 14
click at [380, 155] on button "Clock On" at bounding box center [392, 162] width 51 height 15
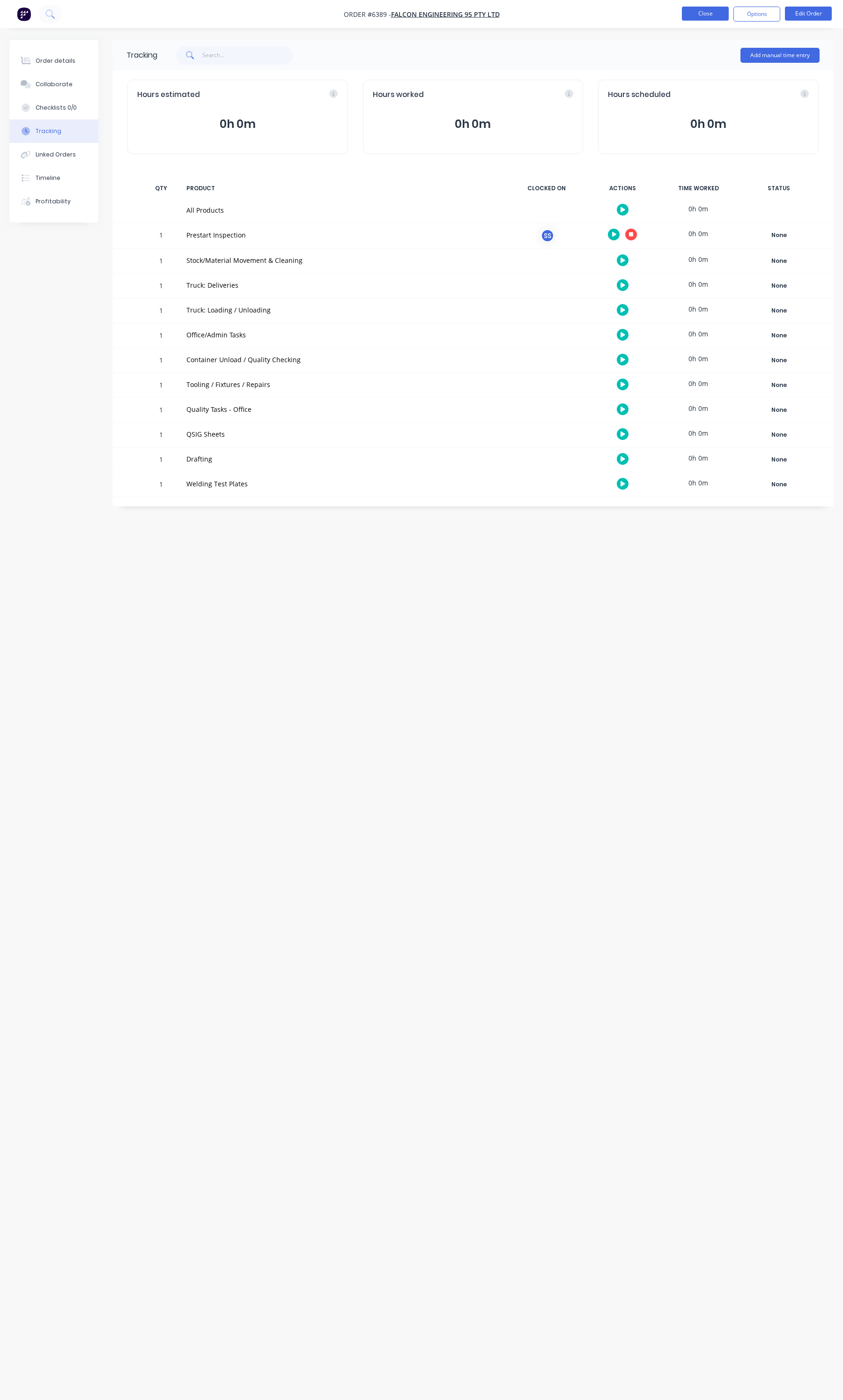
click at [706, 11] on button "Close" at bounding box center [705, 13] width 47 height 14
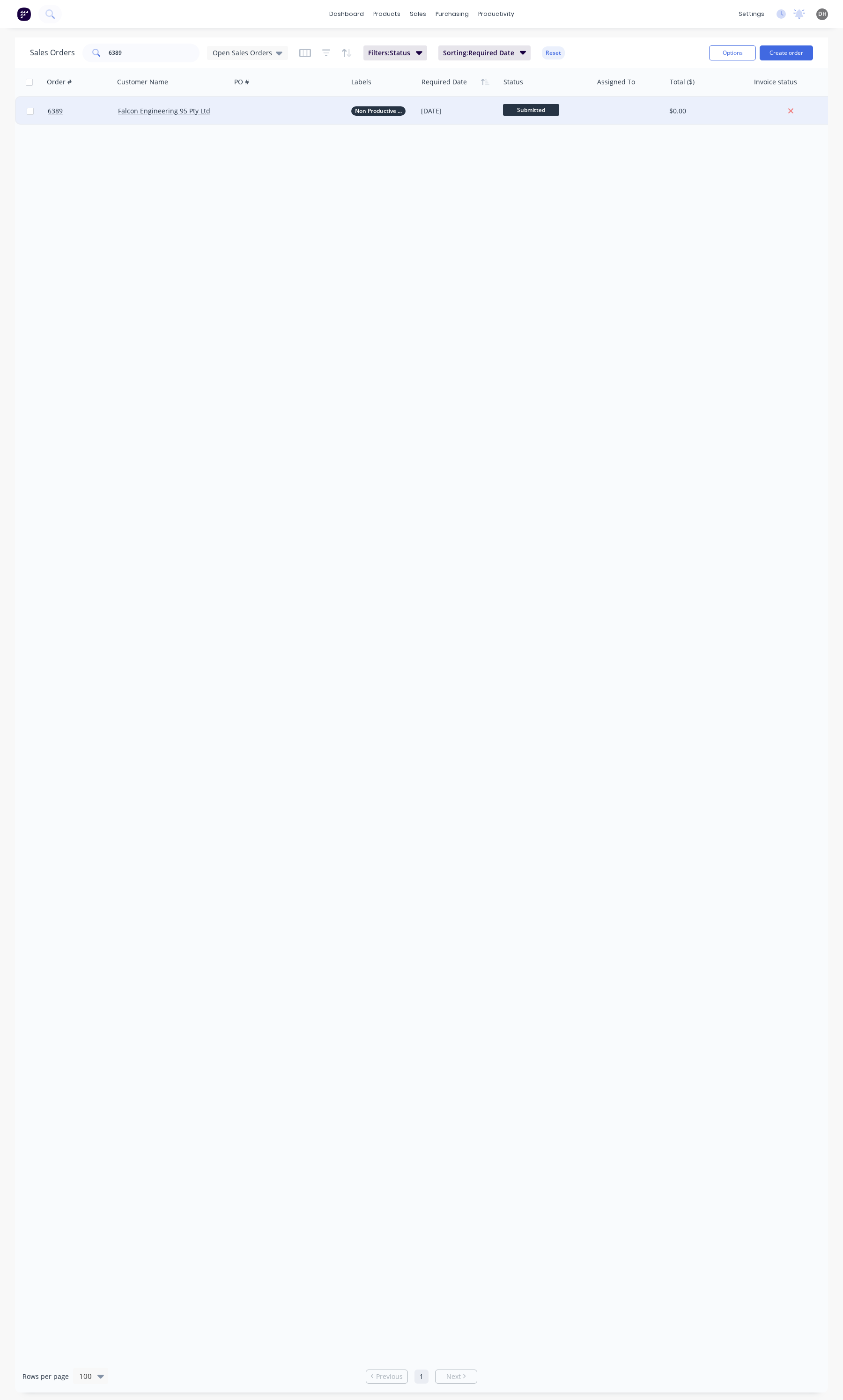
click at [236, 115] on div at bounding box center [289, 111] width 116 height 28
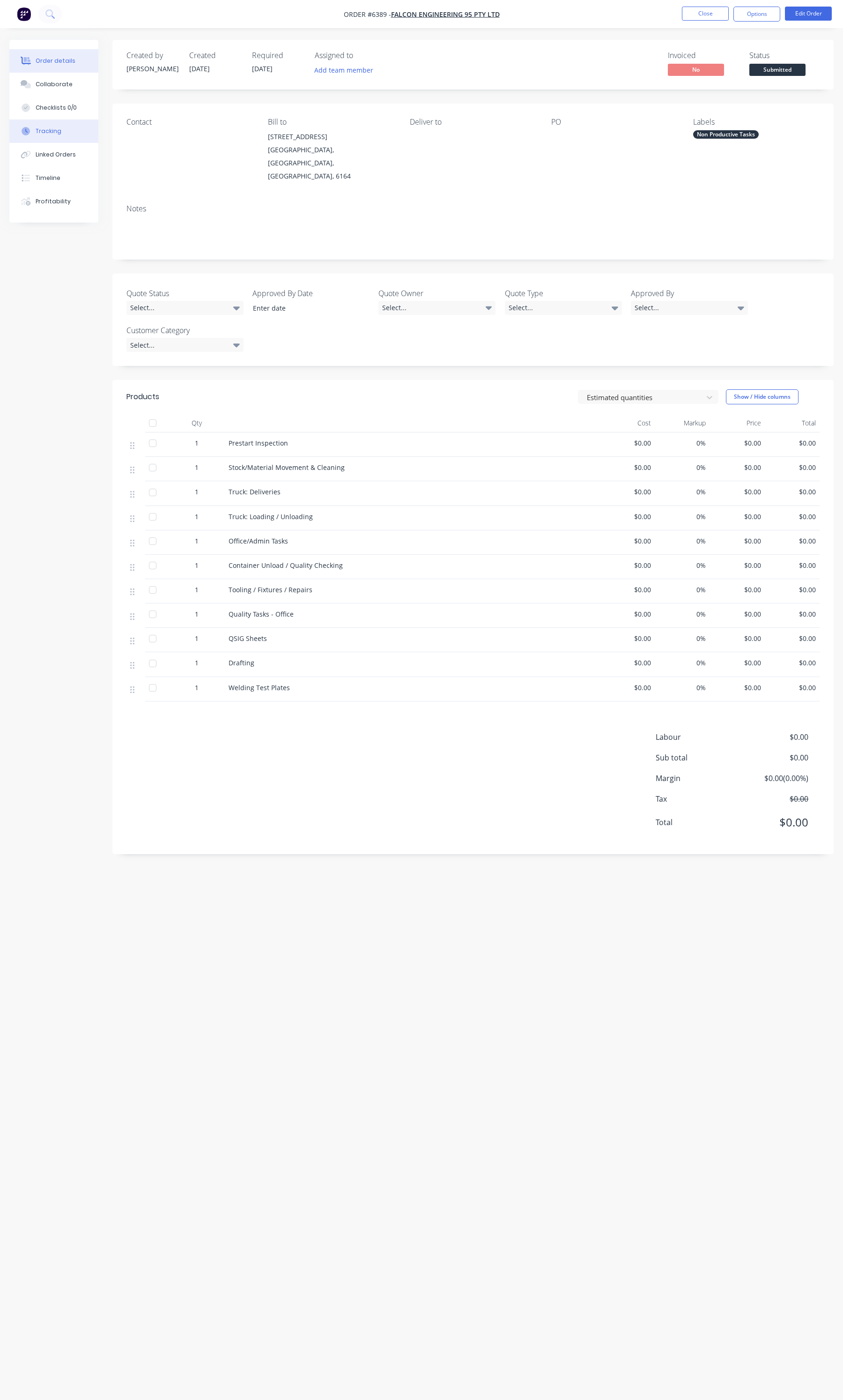
click at [49, 136] on button "Tracking" at bounding box center [53, 131] width 89 height 24
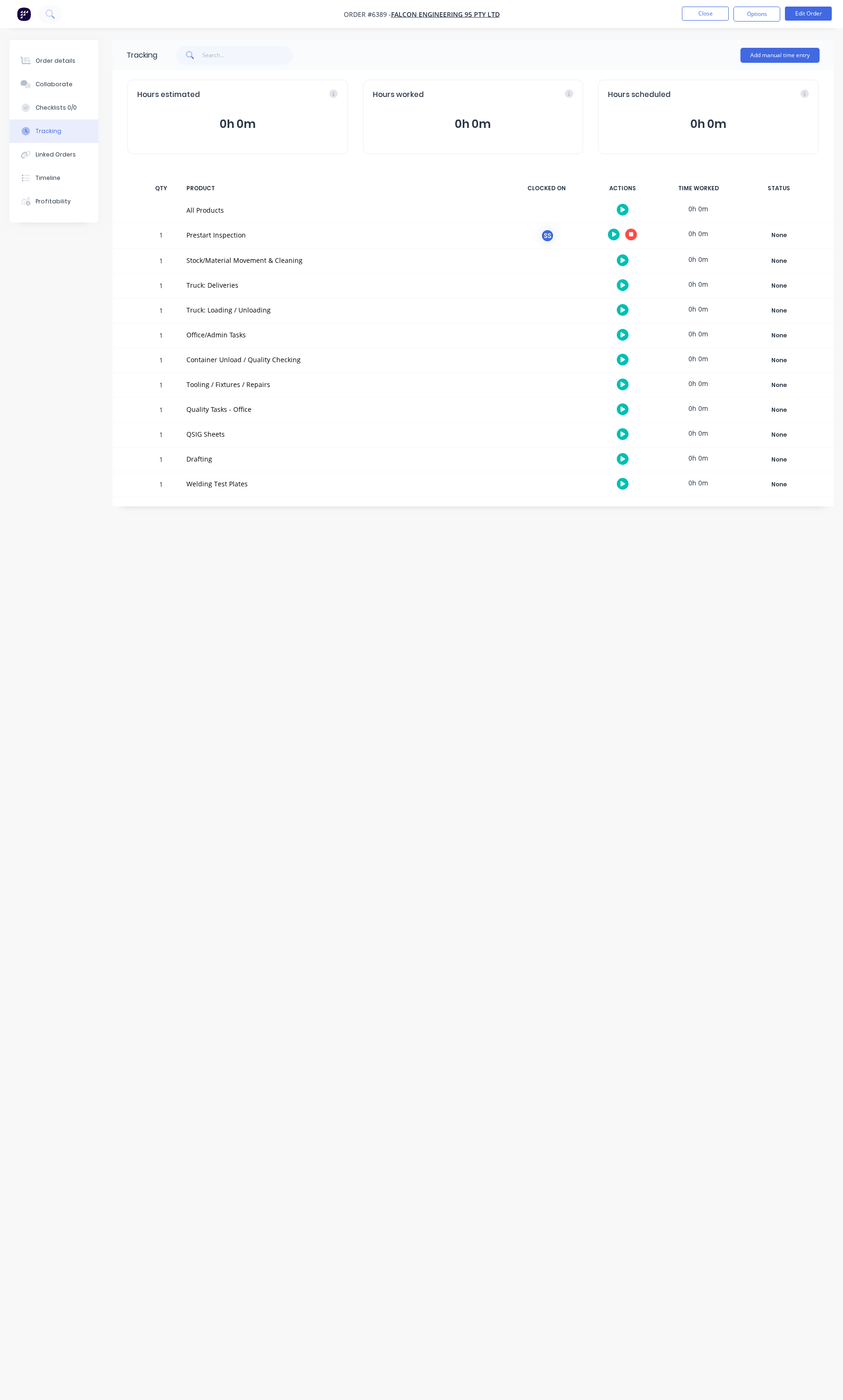
click at [619, 335] on button "button" at bounding box center [622, 334] width 12 height 12
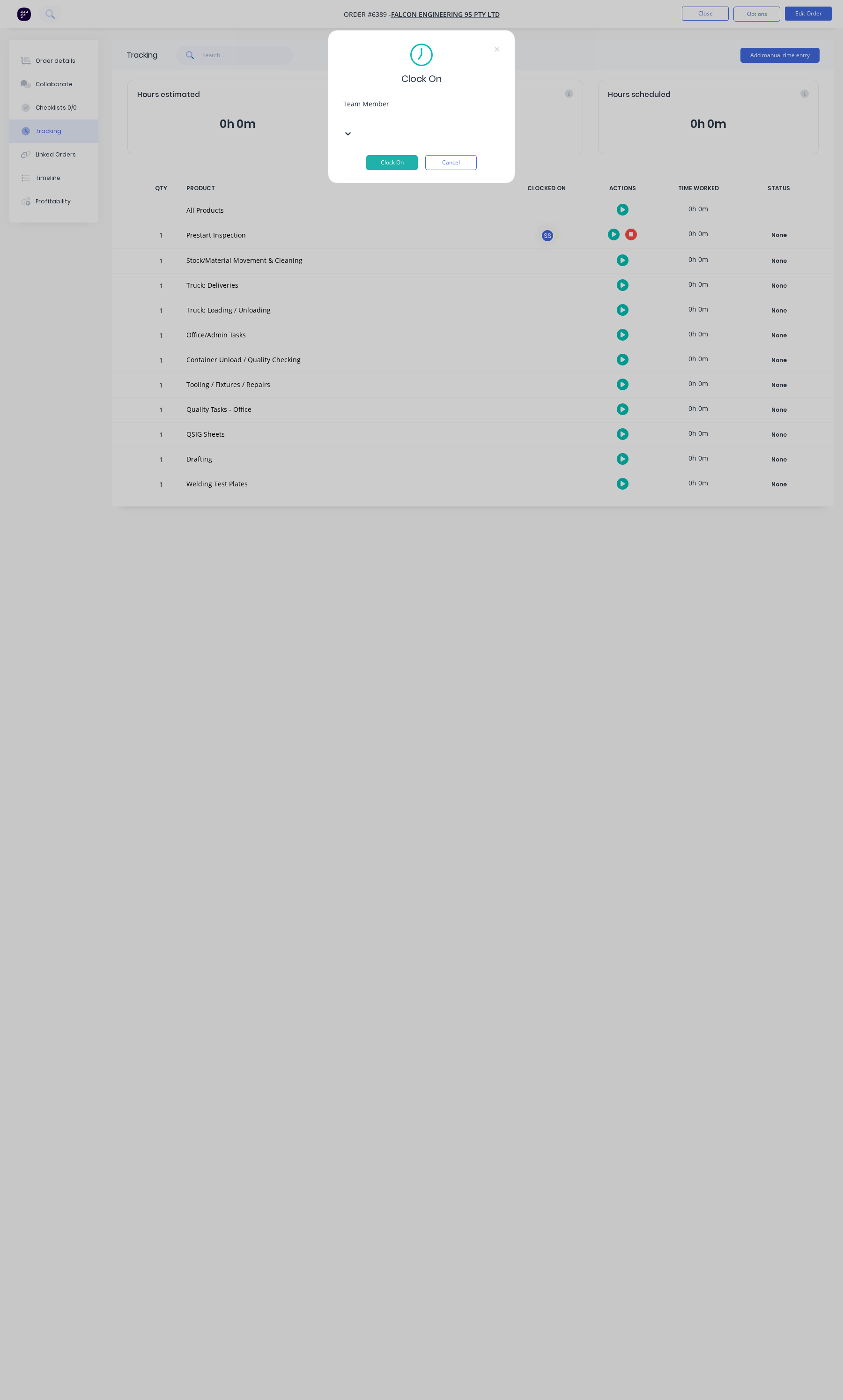
click at [409, 119] on div at bounding box center [413, 117] width 135 height 12
click at [406, 155] on button "Clock On" at bounding box center [392, 162] width 51 height 15
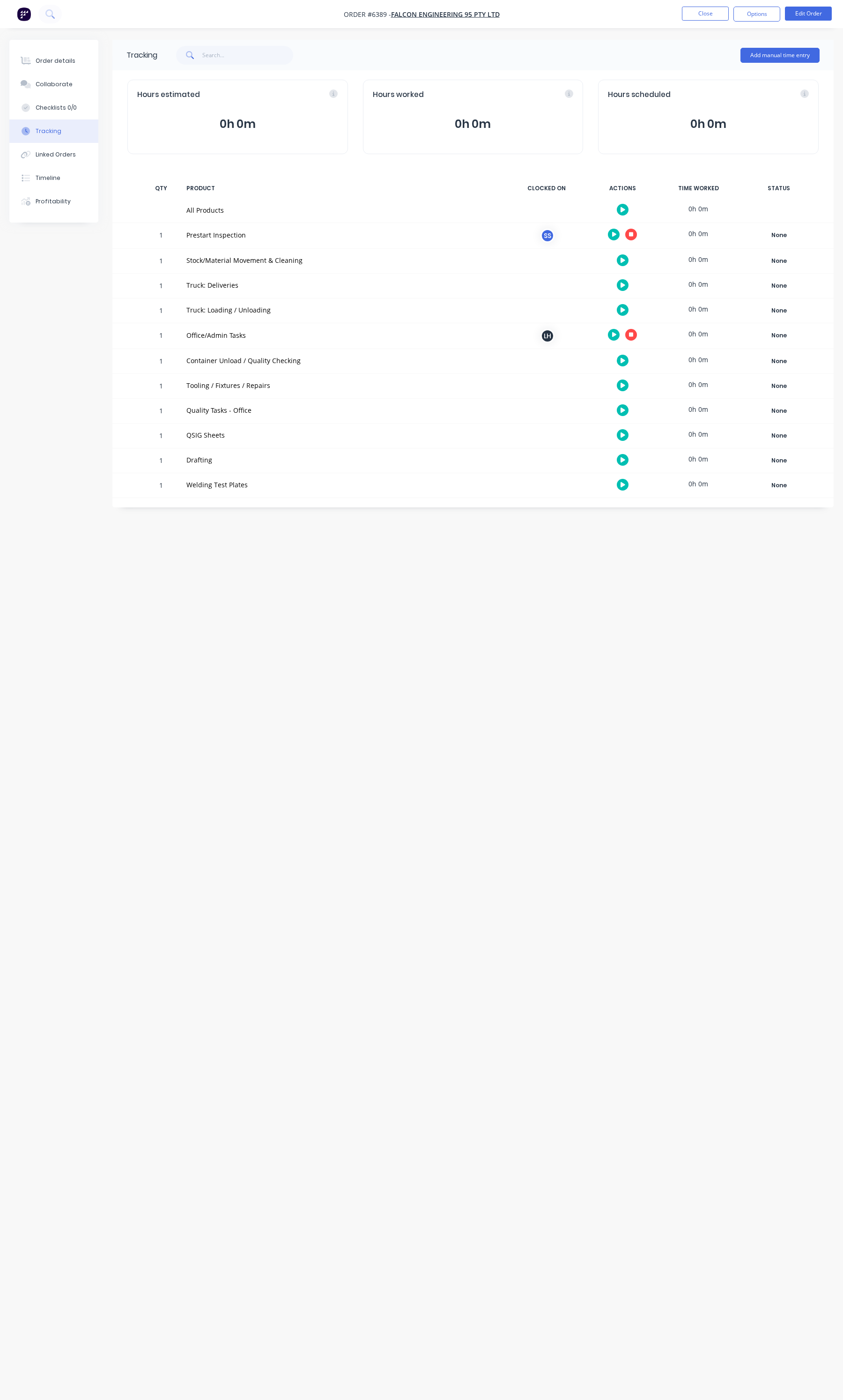
click at [615, 338] on icon "button" at bounding box center [614, 334] width 5 height 6
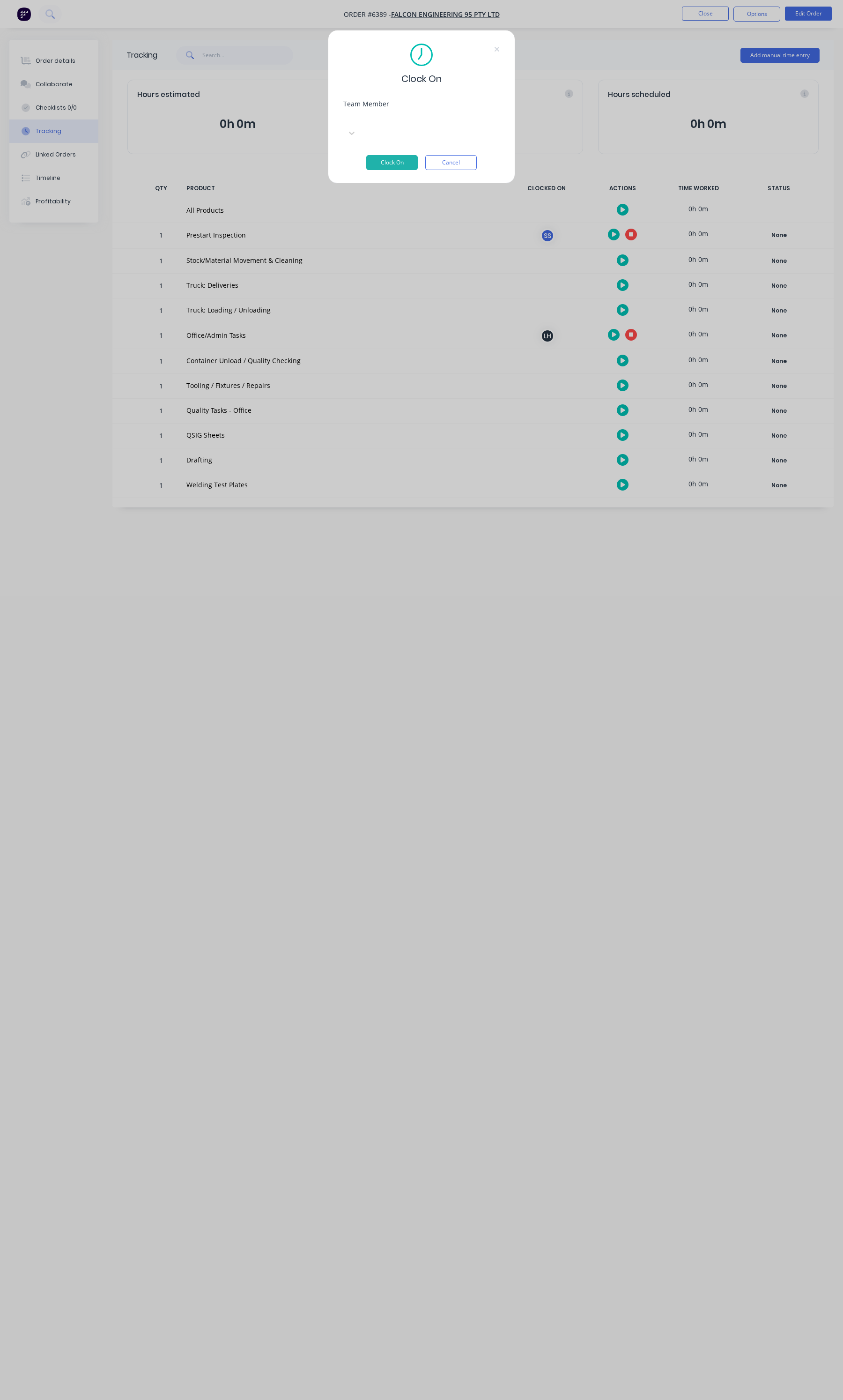
click at [441, 122] on div at bounding box center [413, 117] width 135 height 12
click at [392, 155] on button "Clock On" at bounding box center [392, 162] width 51 height 15
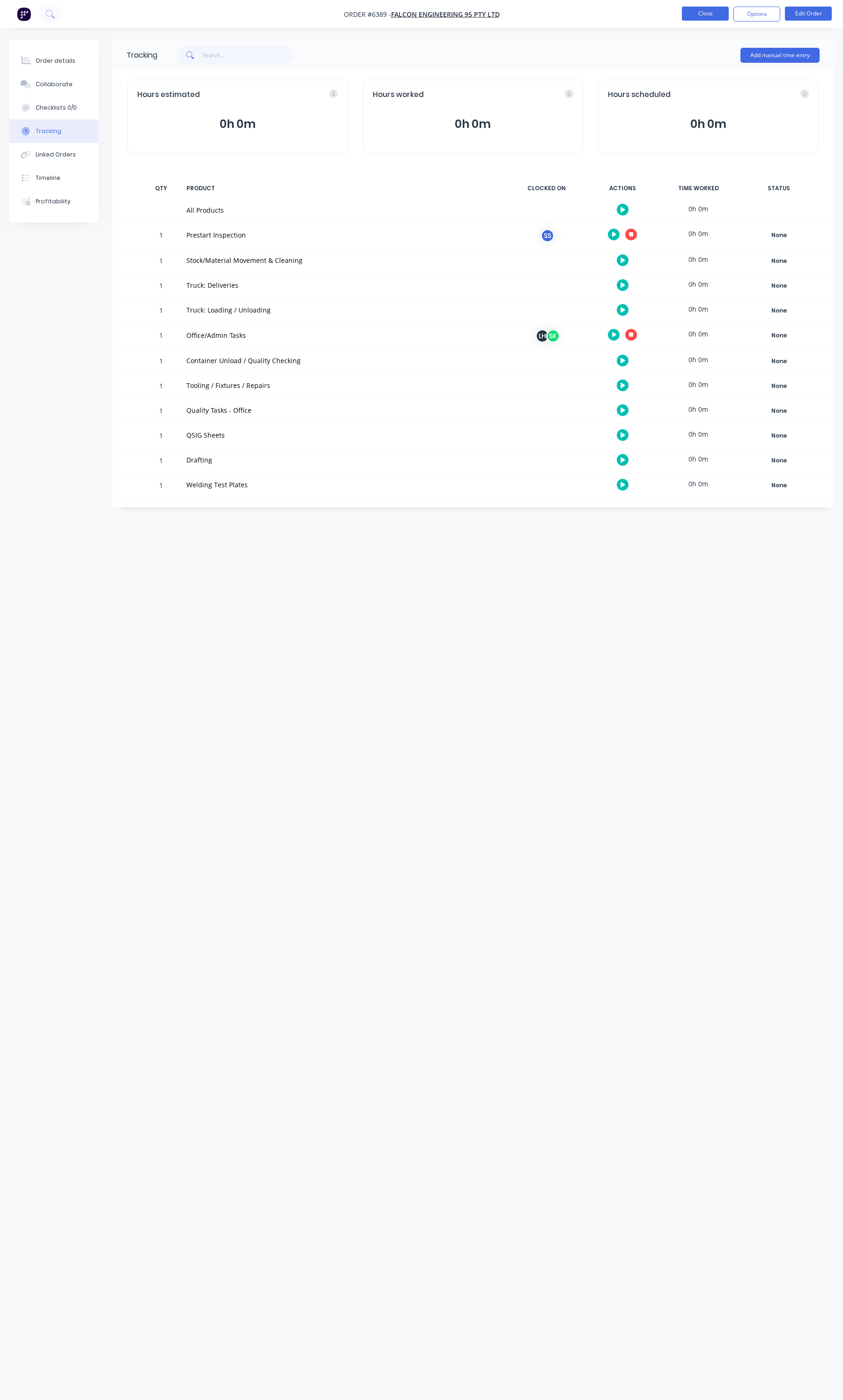
click at [709, 19] on button "Close" at bounding box center [705, 13] width 47 height 14
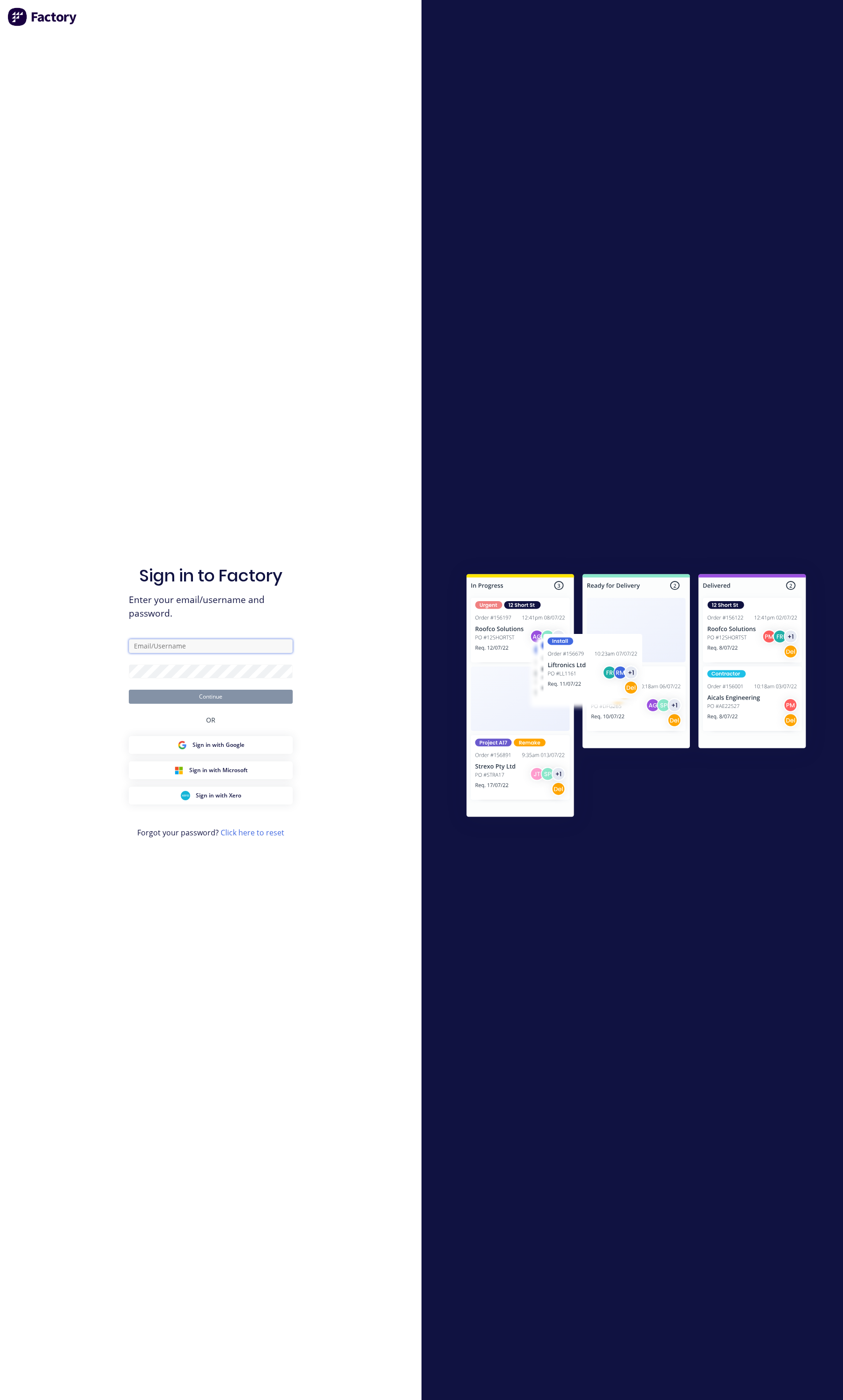
type input "[PERSON_NAME][EMAIL_ADDRESS][DOMAIN_NAME]"
click at [198, 698] on button "Continue" at bounding box center [211, 696] width 164 height 14
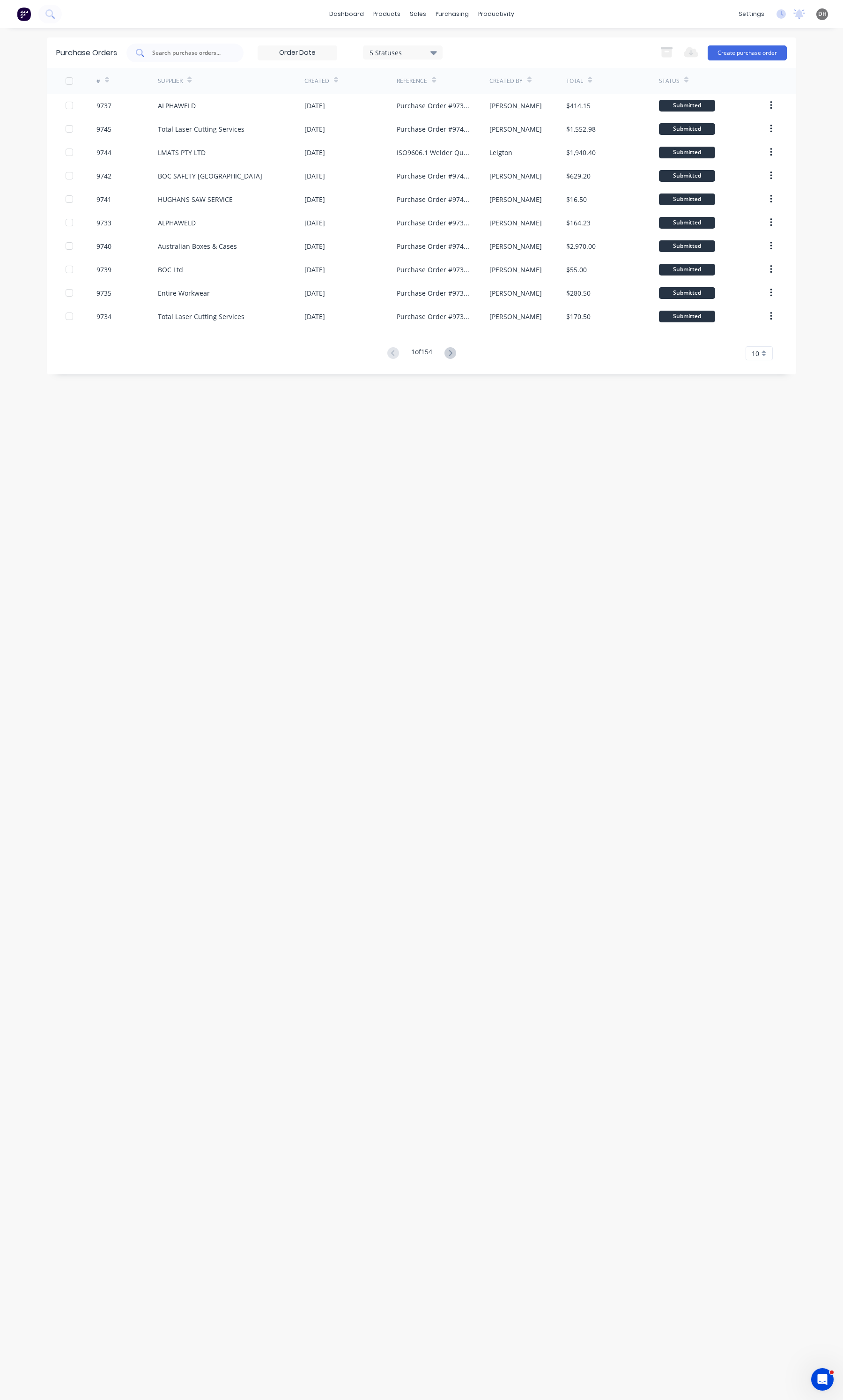
click at [198, 56] on input "text" at bounding box center [190, 53] width 78 height 9
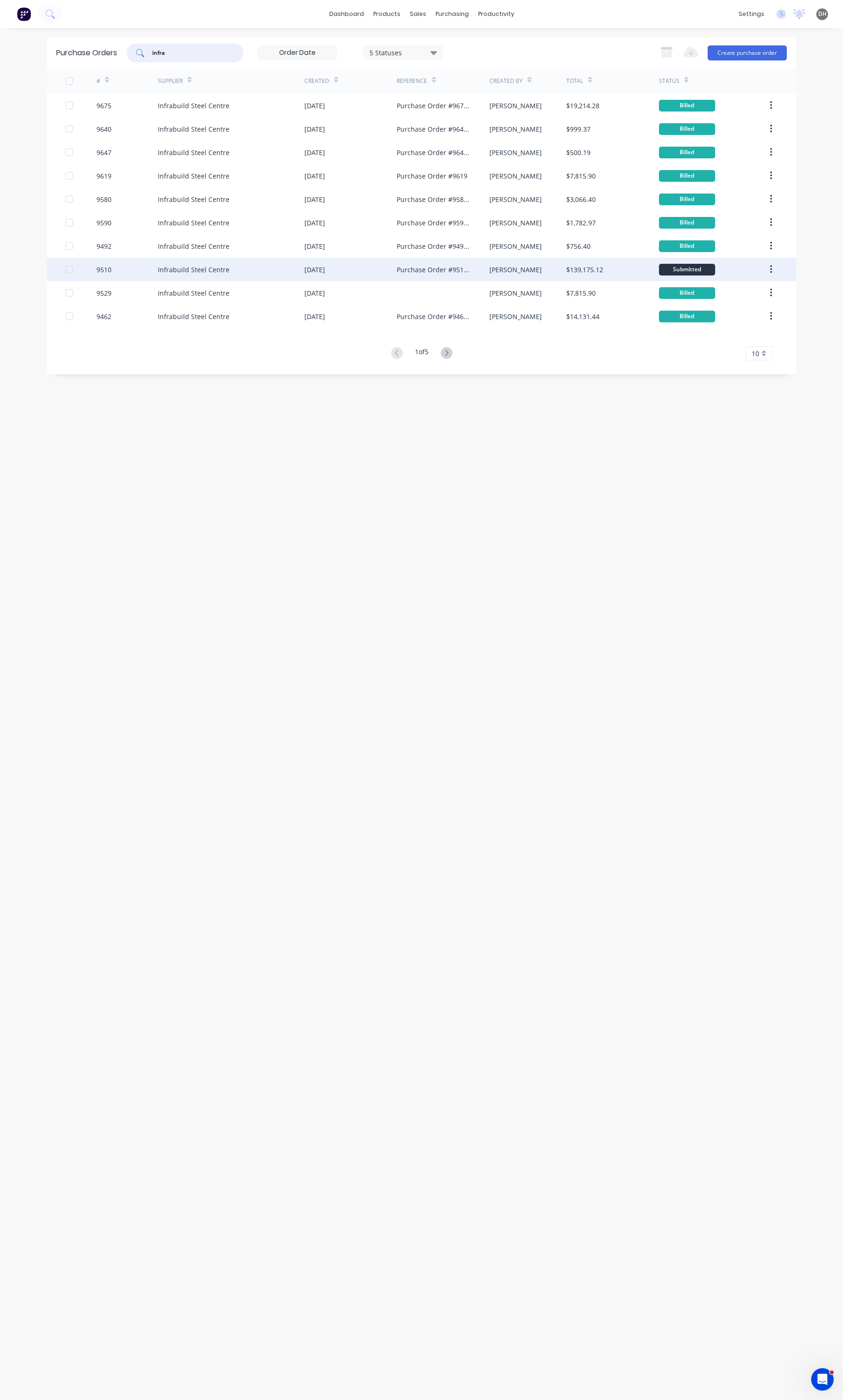
type input "infra"
click at [324, 265] on div "08 Aug 2025" at bounding box center [314, 269] width 20 height 10
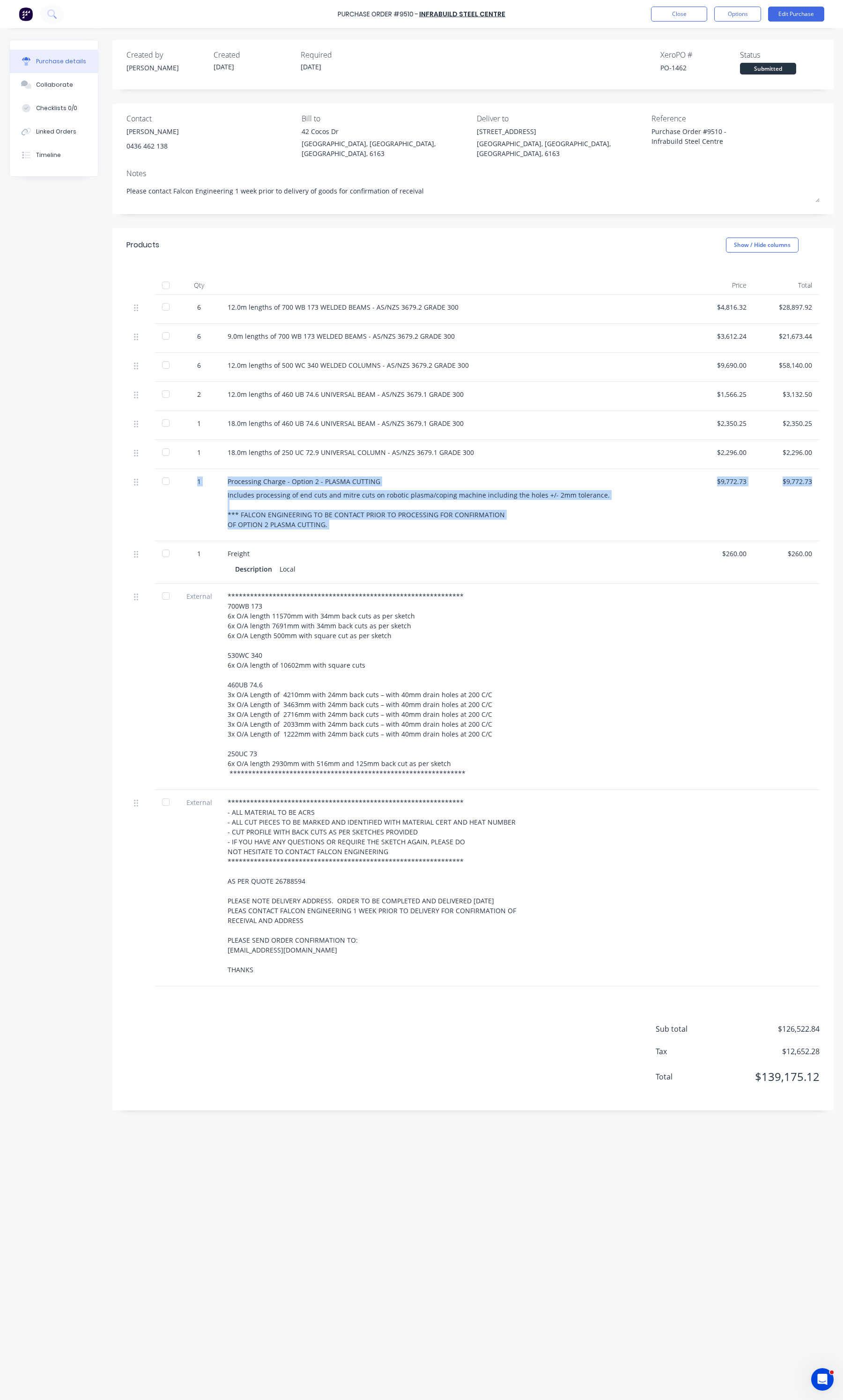
drag, startPoint x: 2, startPoint y: 488, endPoint x: 1, endPoint y: 574, distance: 86.0
click at [1, 574] on div "Purchase details Collaborate Checklists 0/0 Linked Orders Timeline Created by A…" at bounding box center [422, 685] width 843 height 1353
